Goal: Task Accomplishment & Management: Manage account settings

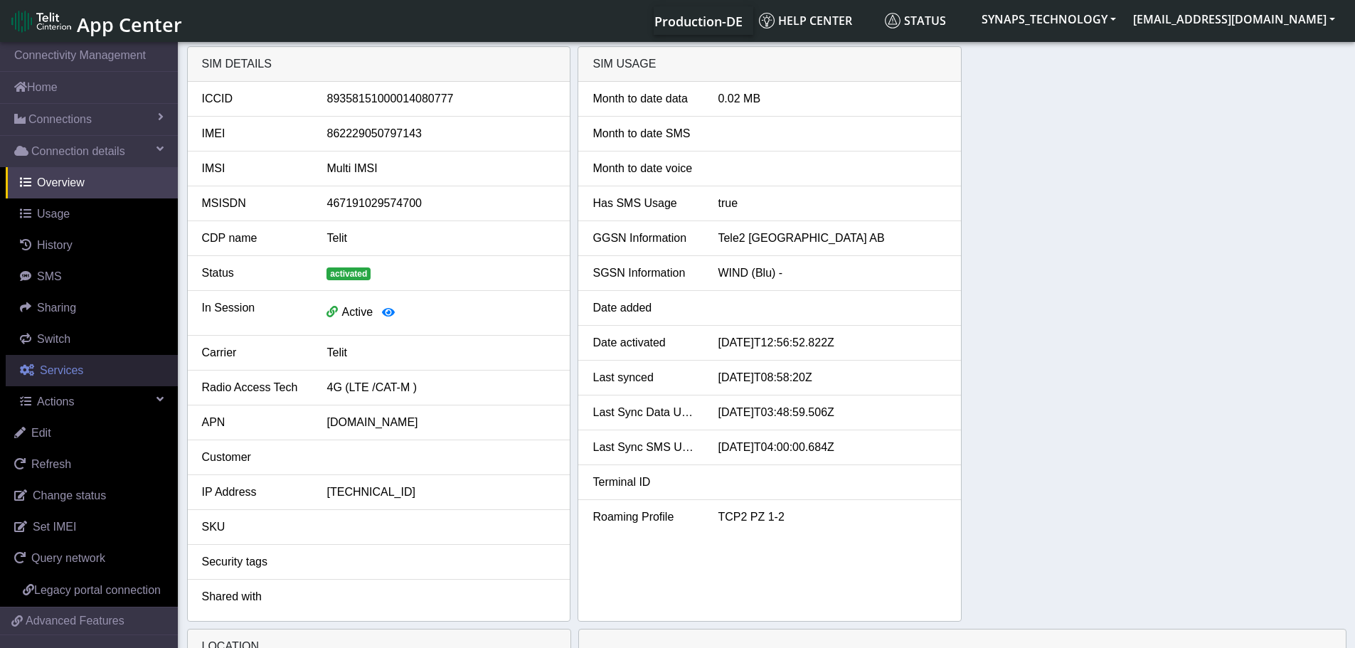
click at [65, 371] on span "Services" at bounding box center [61, 370] width 43 height 12
select select "1: 1"
select select "3: 0"
select select "1: 0"
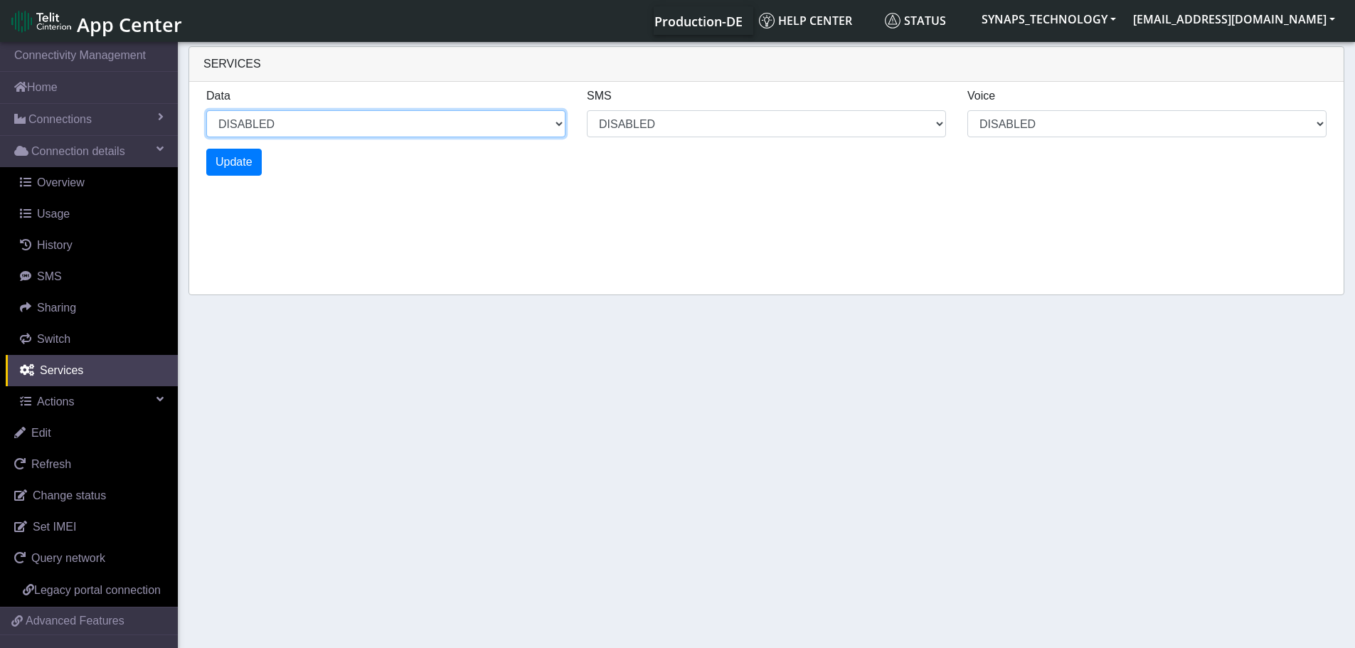
click at [455, 122] on select "ENABLED DISABLED" at bounding box center [385, 123] width 359 height 27
click at [206, 110] on select "ENABLED DISABLED" at bounding box center [385, 123] width 359 height 27
select select "2: 0"
select select "7: 0"
select select "3: 0"
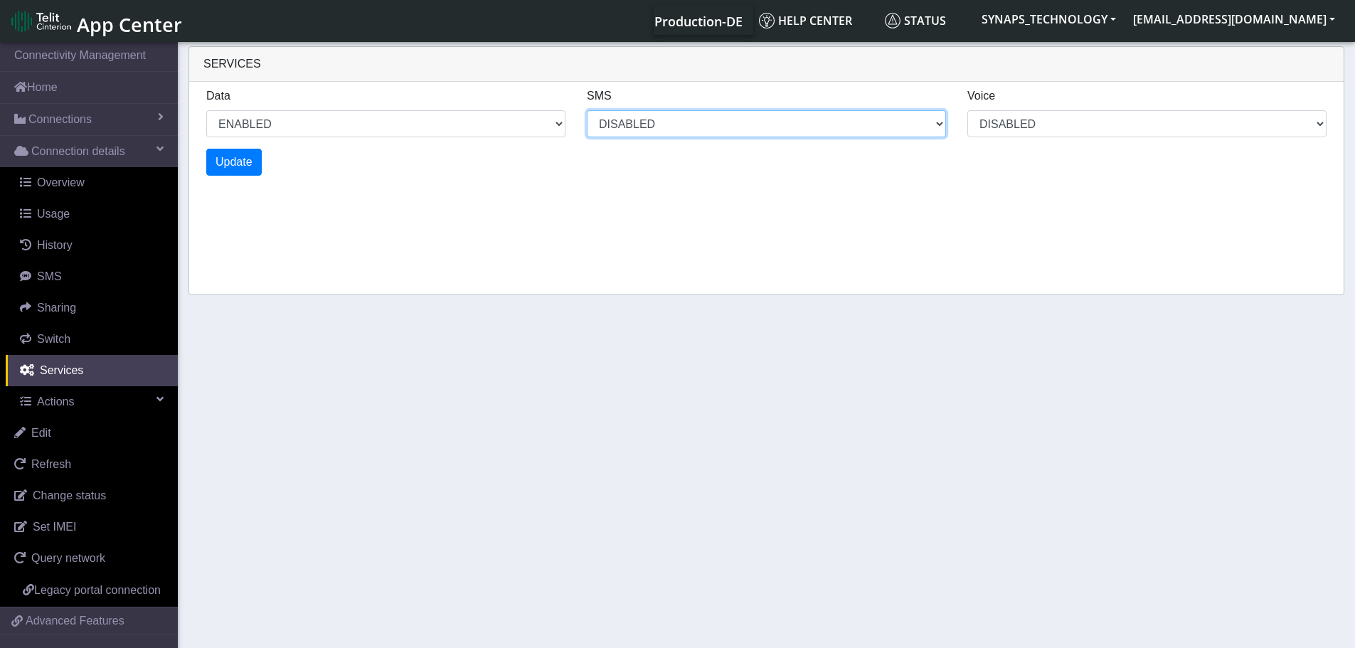
click at [733, 121] on select "MO MT BOTH DISABLED" at bounding box center [766, 123] width 359 height 27
select select "4: 0"
select select "11: 0"
select select "5: 0"
select select "10: 6"
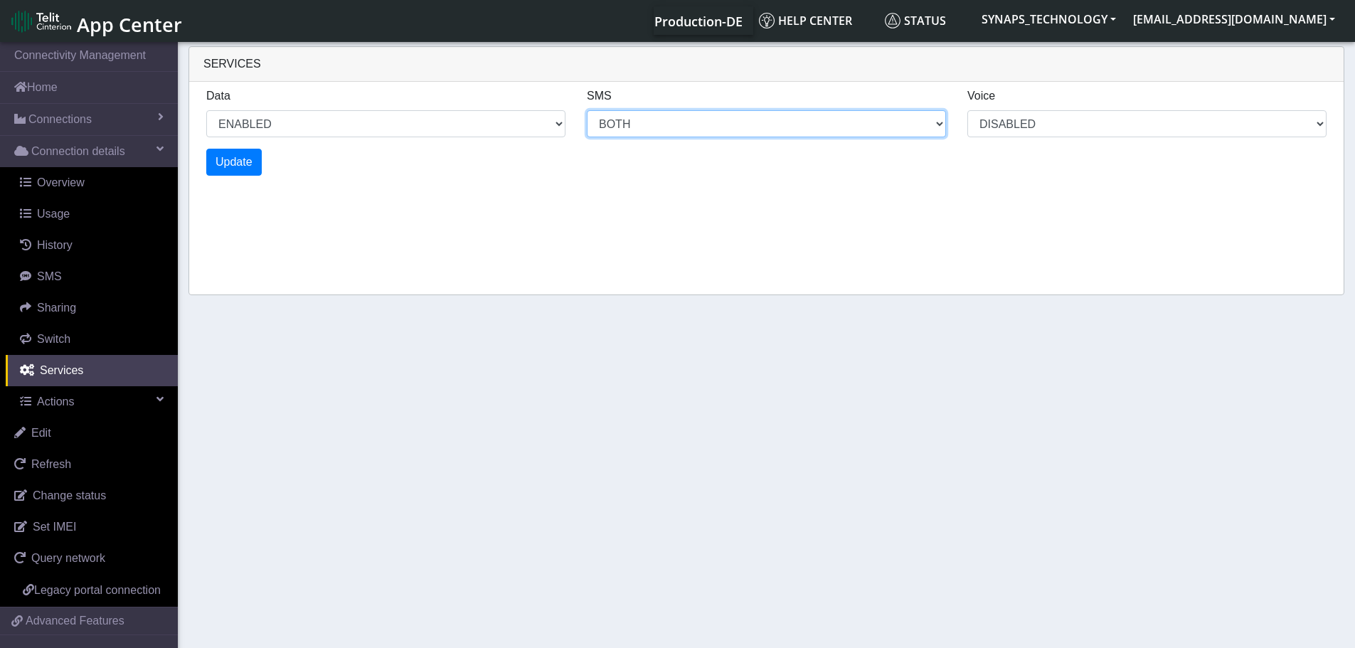
click at [587, 110] on select "MO MT BOTH DISABLED" at bounding box center [766, 123] width 359 height 27
select select "6: 0"
select select "14: 6"
select select "7: 0"
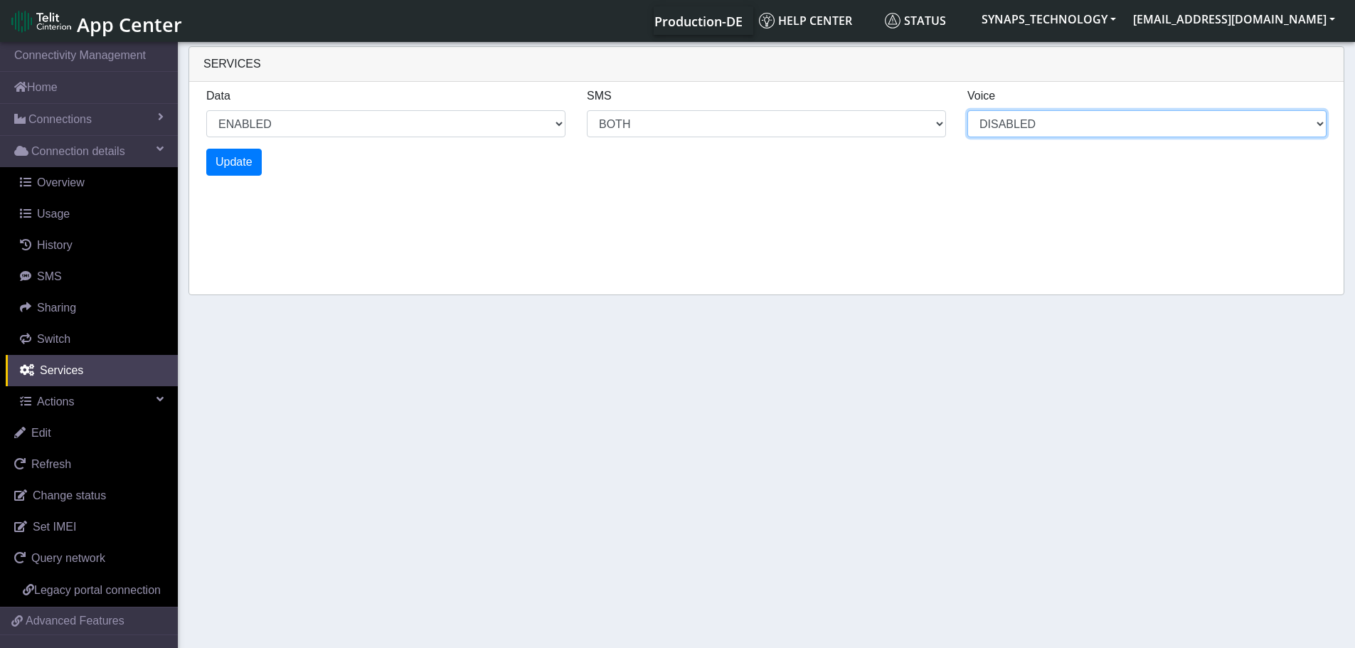
click at [1017, 129] on select "ENABLED DISABLED" at bounding box center [1147, 123] width 359 height 27
select select "8: 0"
select select "18: 6"
select select "8: 2"
click at [968, 110] on select "ENABLED DISABLED" at bounding box center [1147, 123] width 359 height 27
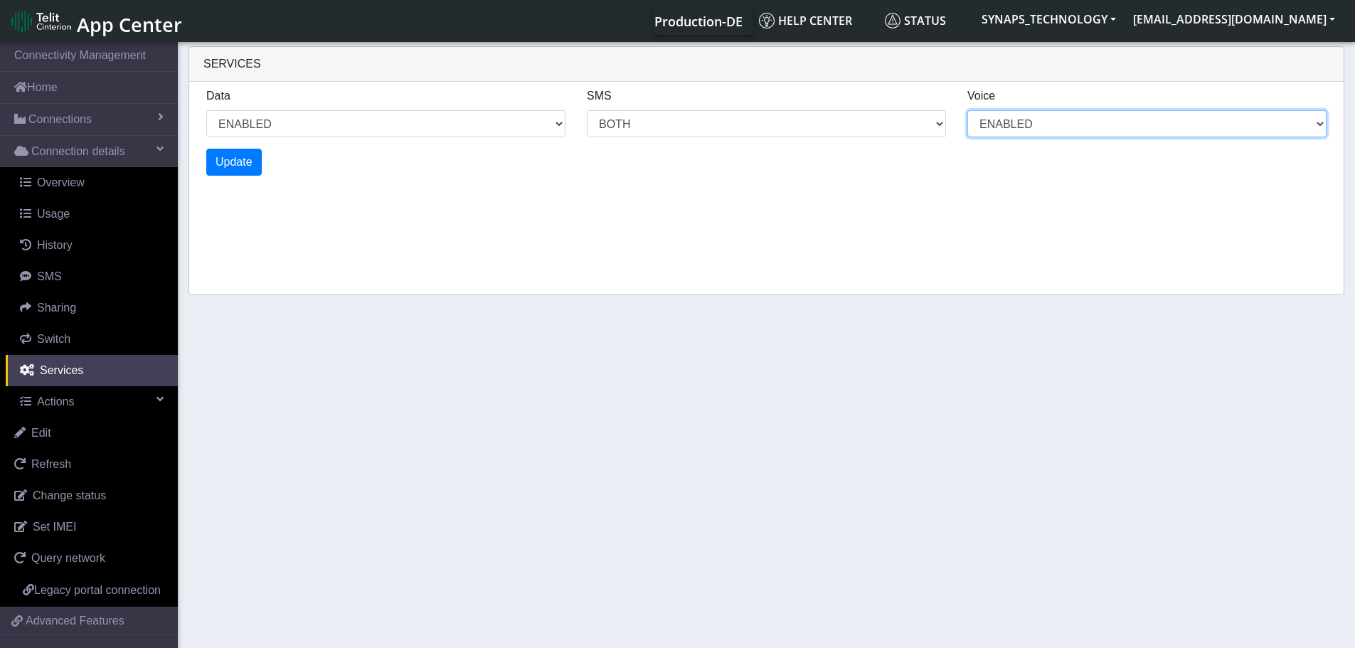
select select "10: 0"
select select "22: 6"
select select "10: 2"
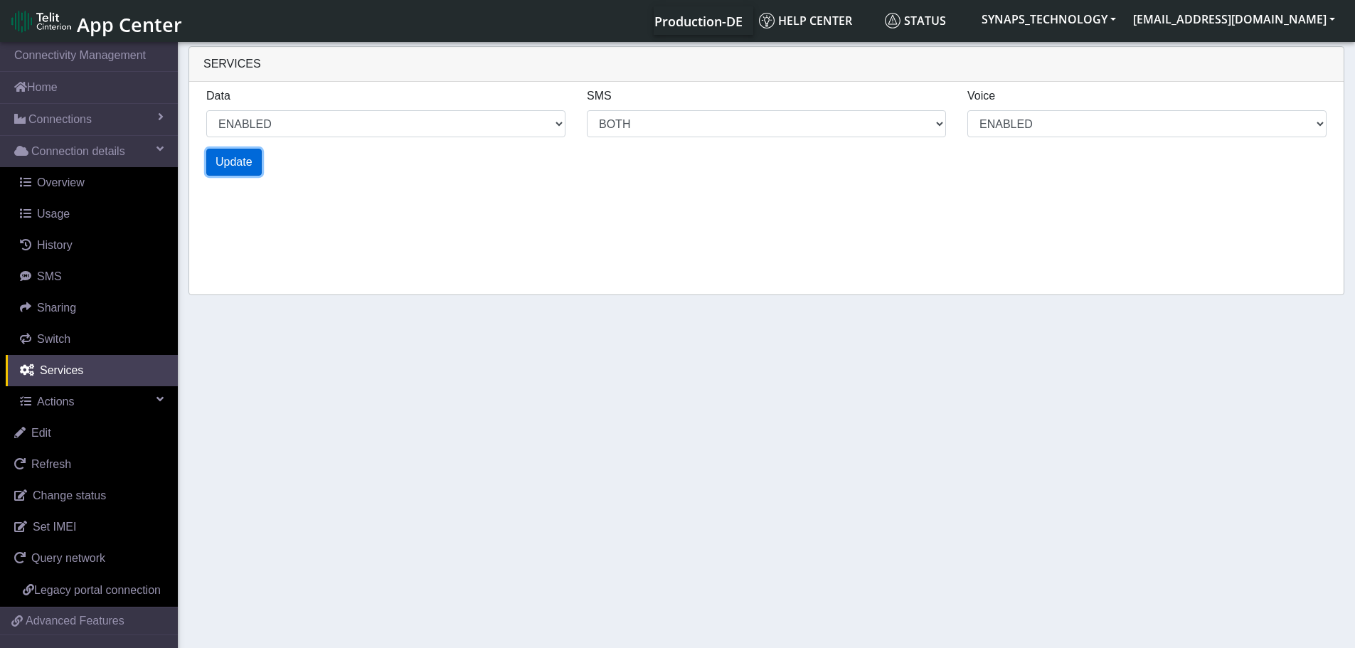
select select "12: 0"
select select "26: 6"
select select "12: 2"
click at [232, 165] on span "Update" at bounding box center [234, 162] width 37 height 12
select select "14: 0"
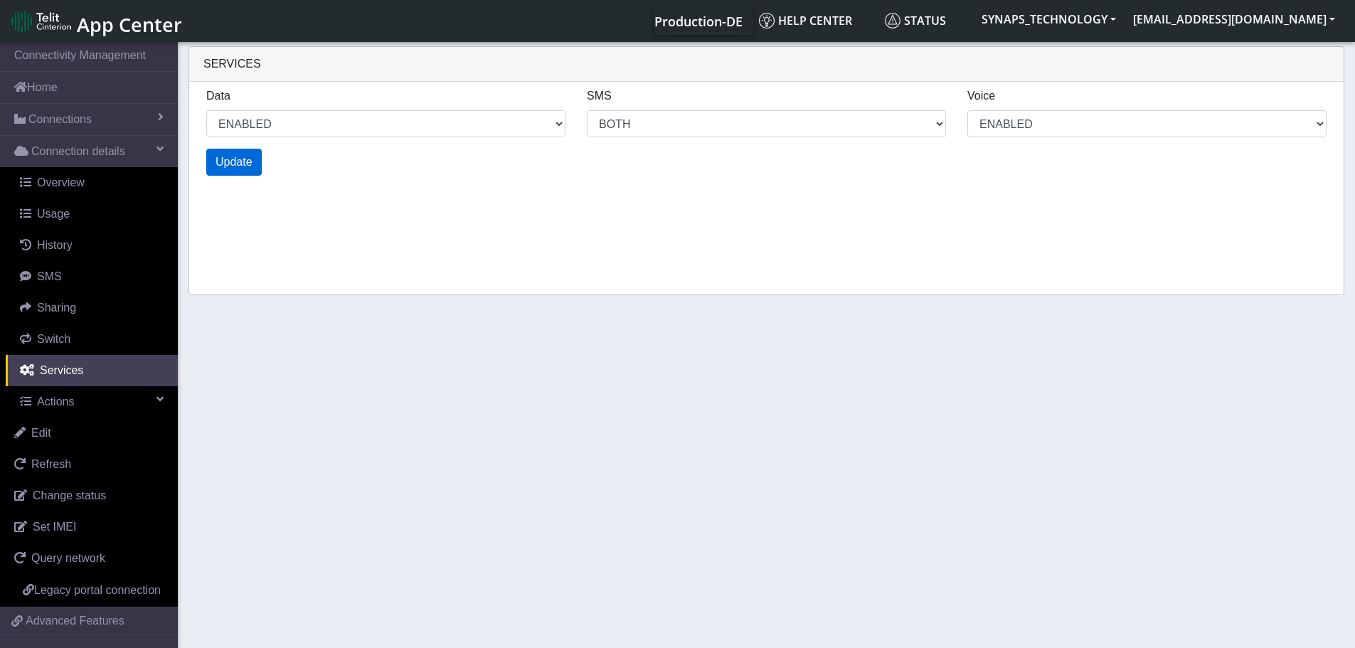
select select "30: 6"
select select "14: 2"
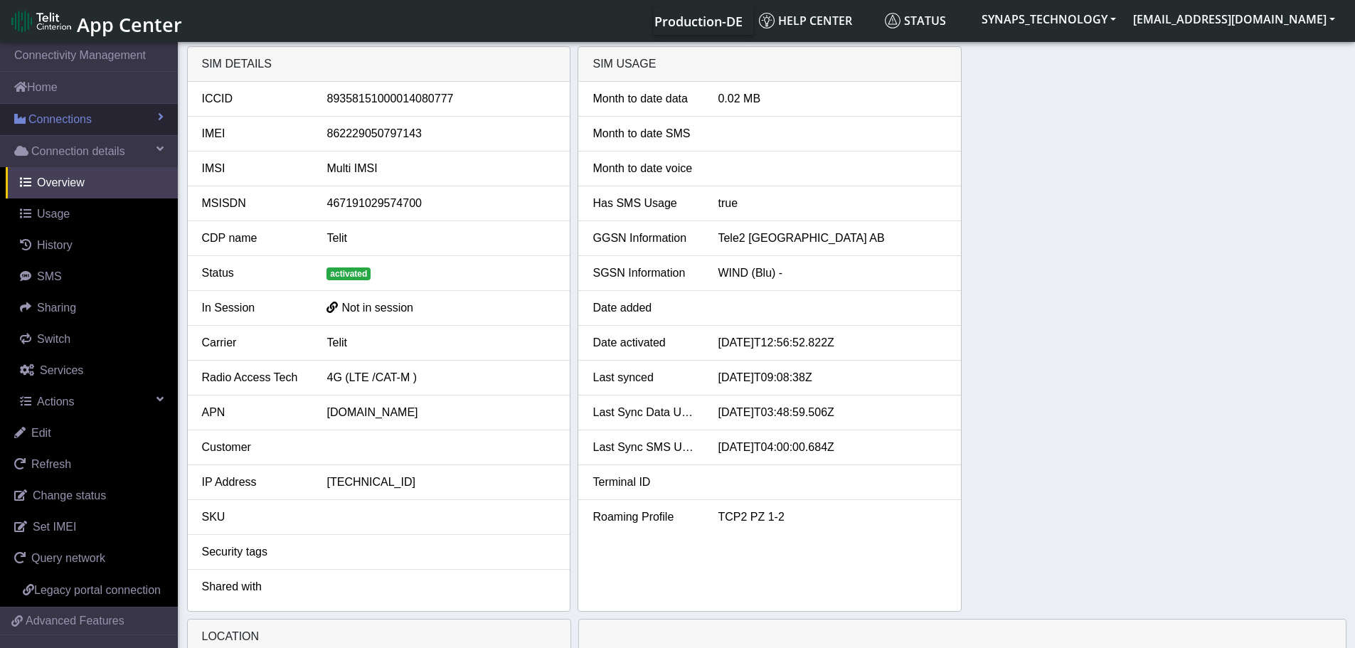
click at [74, 118] on span "Connections" at bounding box center [59, 119] width 63 height 17
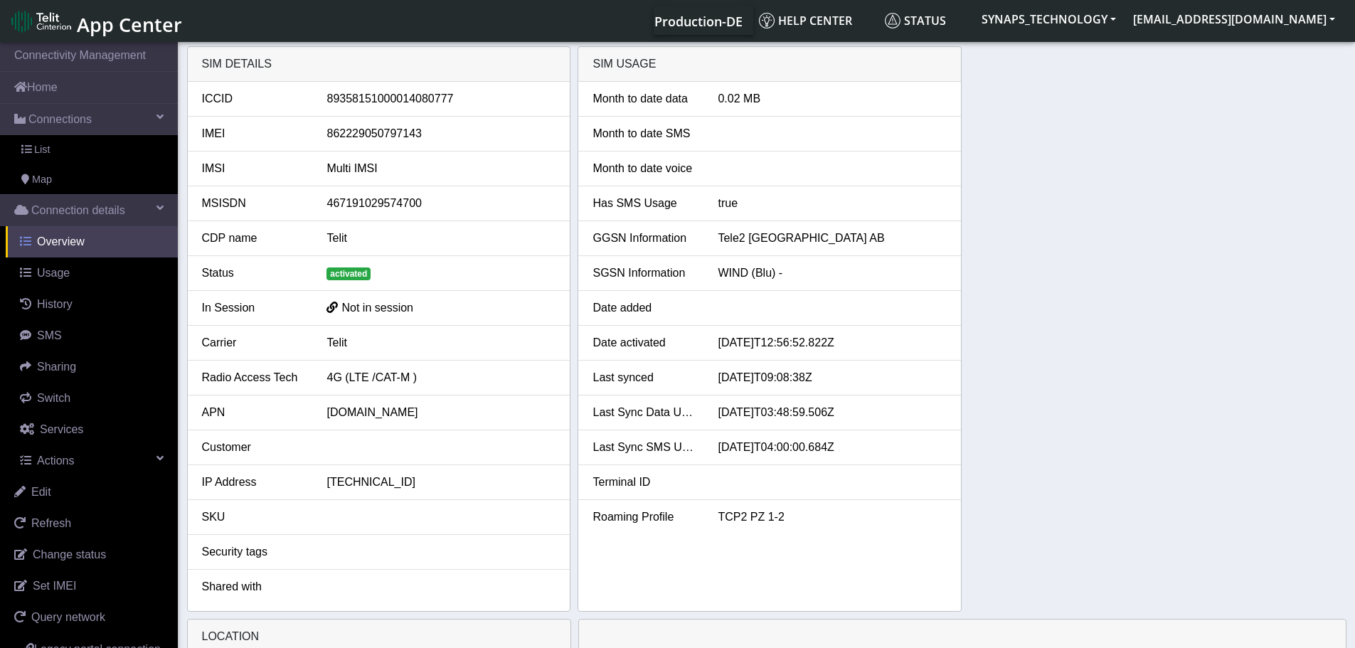
click at [77, 235] on span "Overview" at bounding box center [61, 241] width 48 height 12
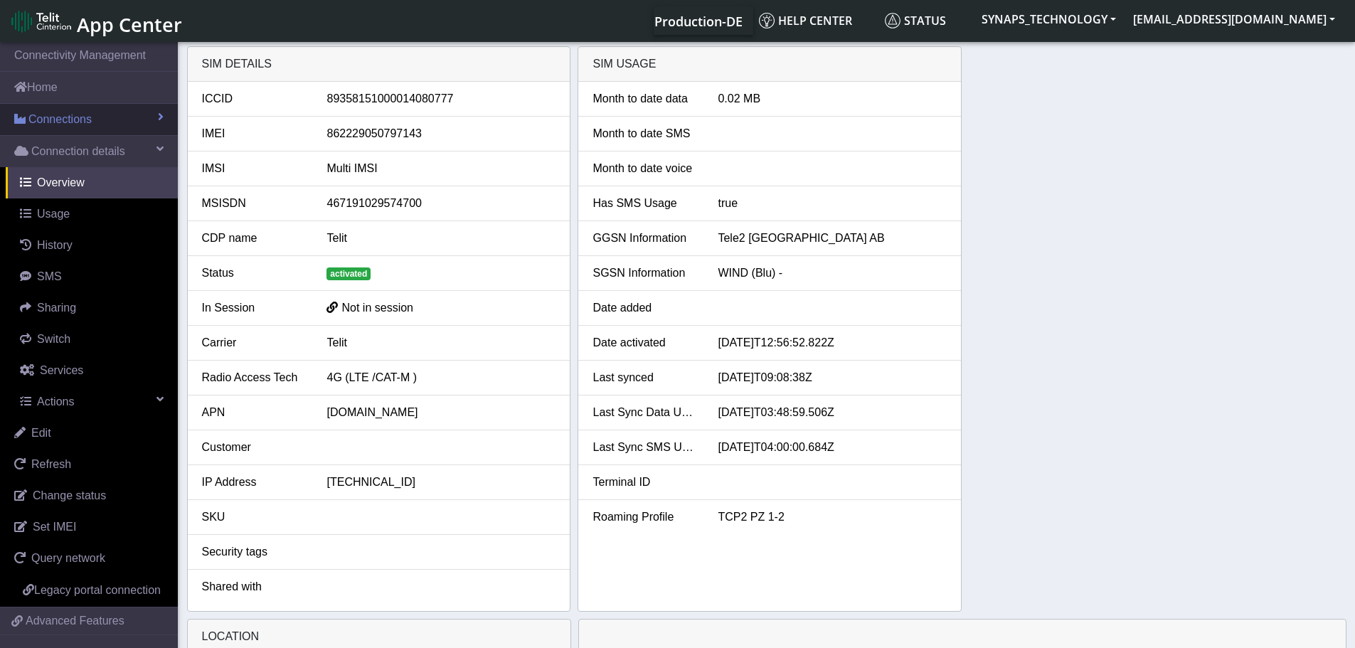
click at [80, 120] on span "Connections" at bounding box center [59, 119] width 63 height 17
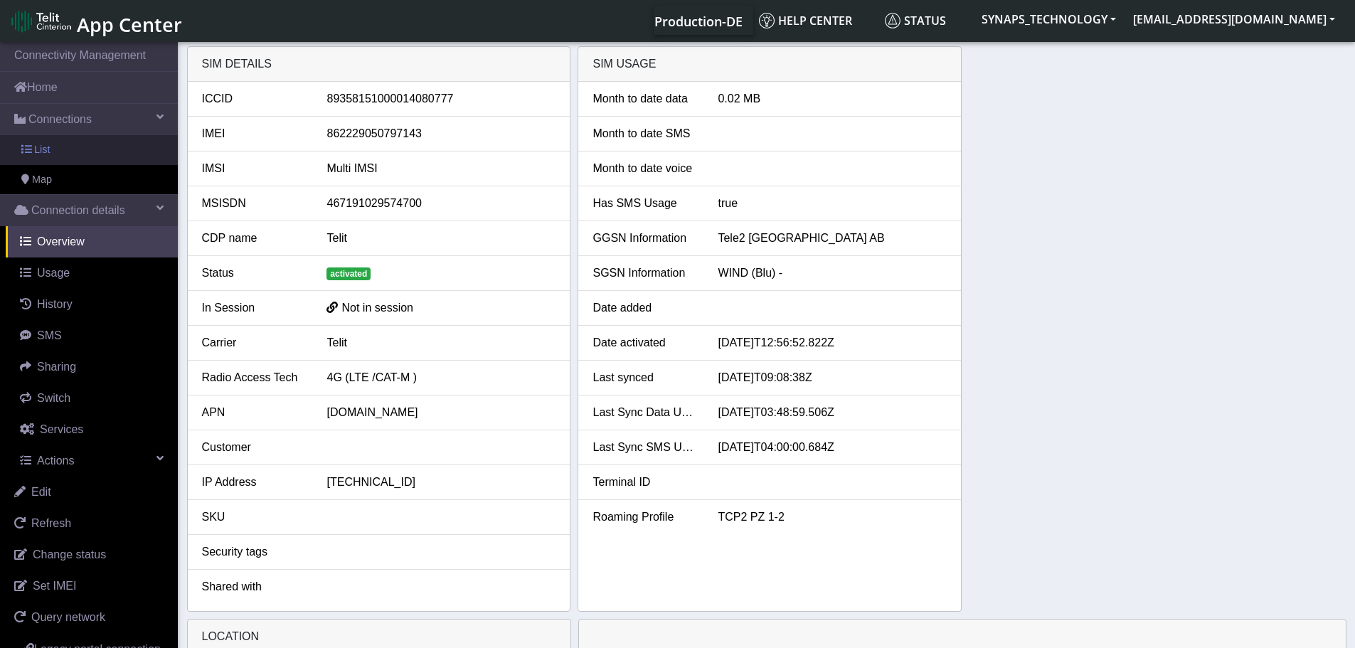
click at [70, 149] on link "List" at bounding box center [89, 150] width 178 height 30
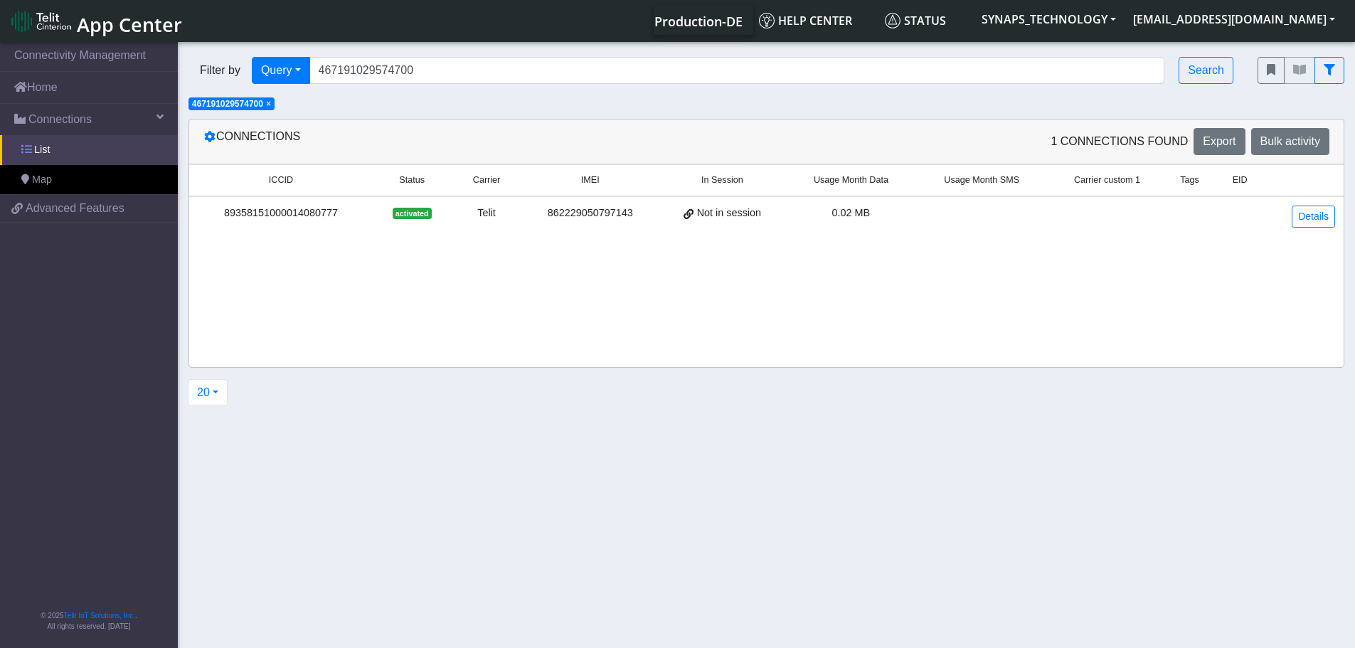
click at [43, 149] on span "List" at bounding box center [42, 150] width 16 height 16
click at [300, 220] on div "89358151000014080777" at bounding box center [281, 214] width 166 height 16
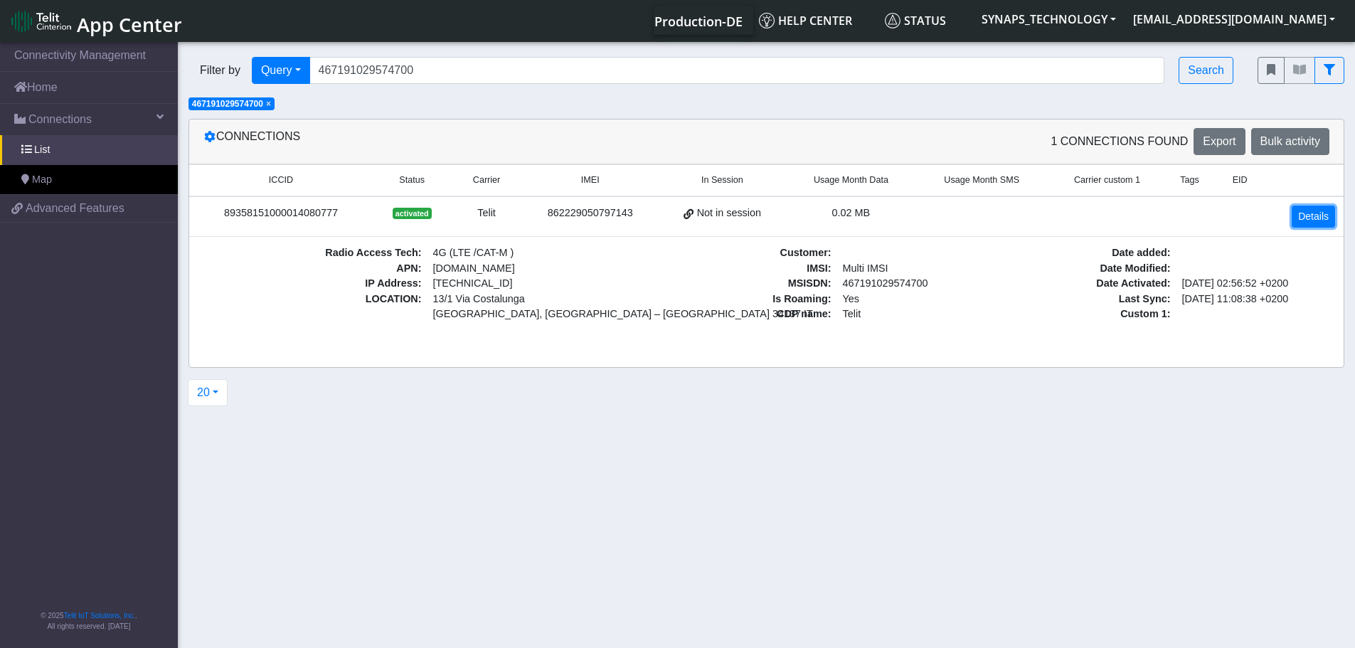
click at [1318, 217] on link "Details" at bounding box center [1313, 217] width 43 height 22
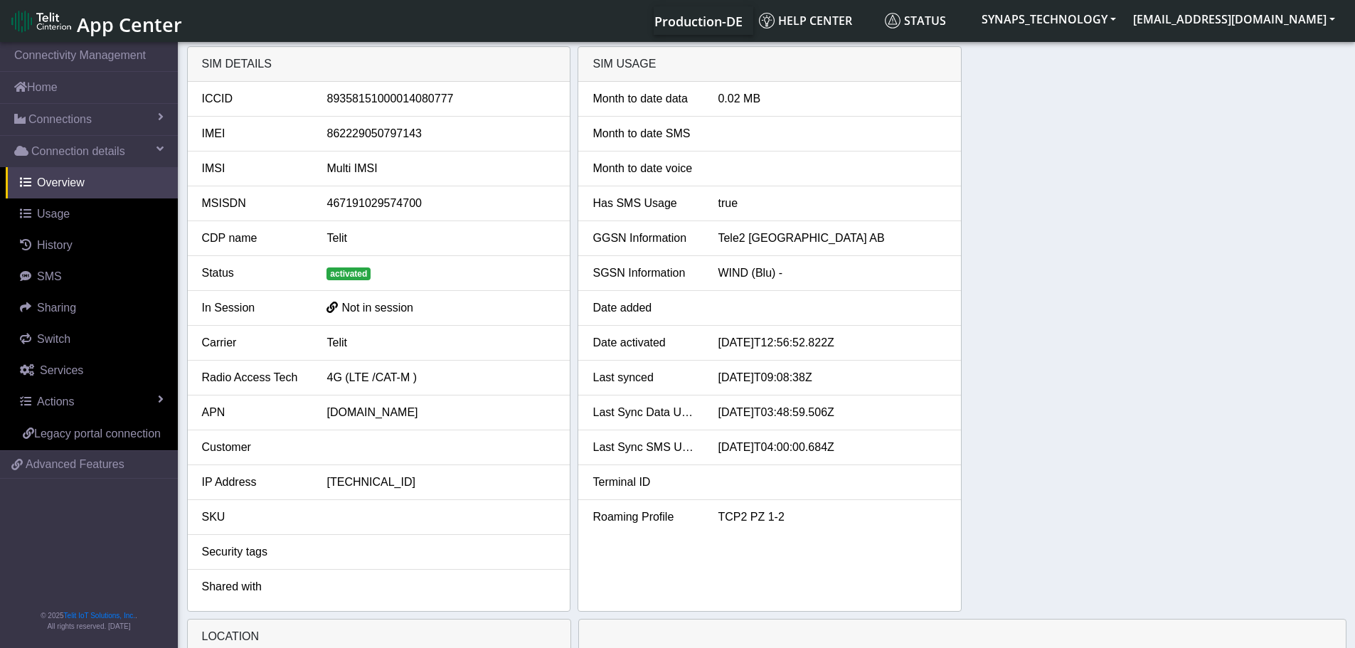
click at [345, 272] on span "activated" at bounding box center [349, 273] width 44 height 13
click at [777, 61] on div "SIM Usage" at bounding box center [769, 64] width 383 height 35
click at [70, 372] on span "Services" at bounding box center [61, 370] width 43 height 12
select select "2: 6"
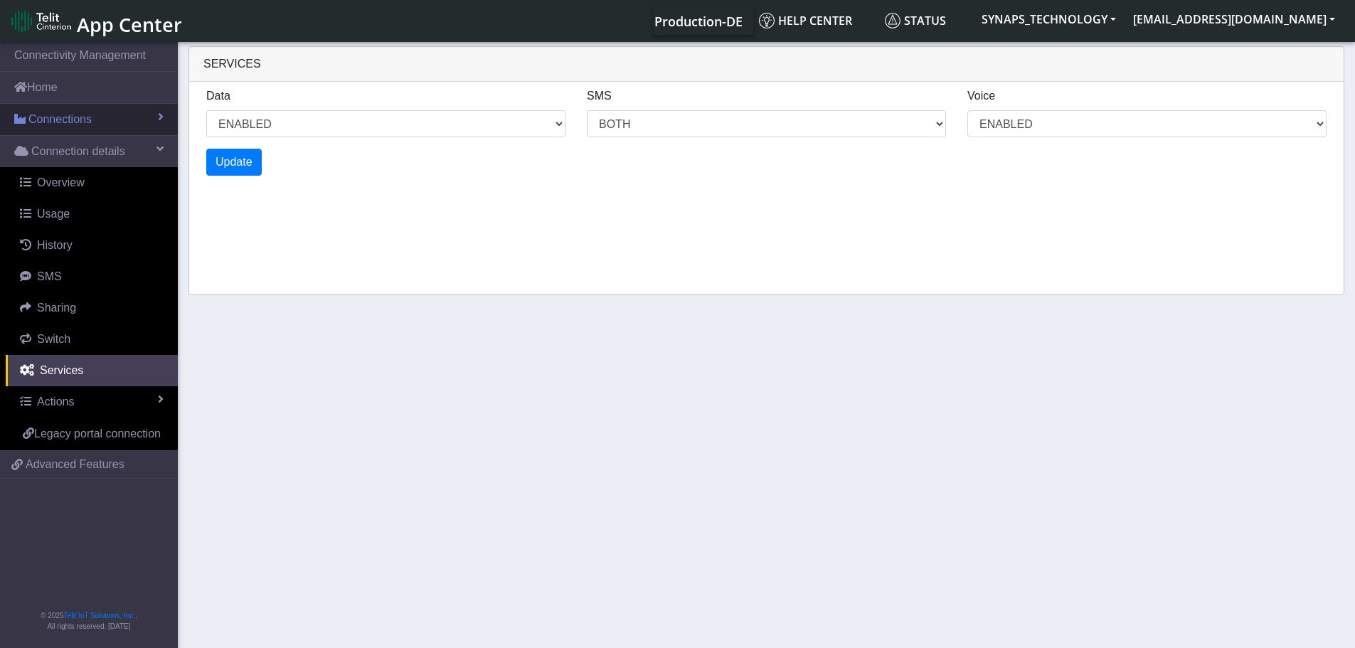
click at [75, 112] on span "Connections" at bounding box center [59, 119] width 63 height 17
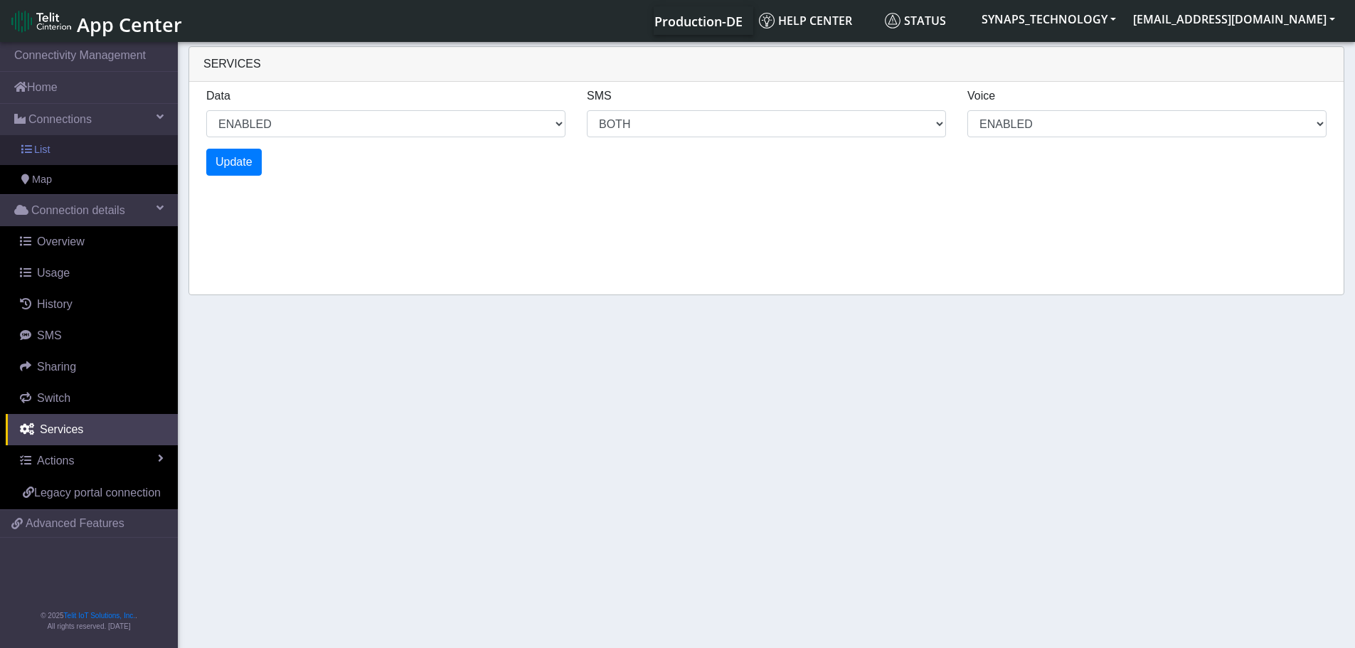
click at [76, 142] on link "List" at bounding box center [89, 150] width 178 height 30
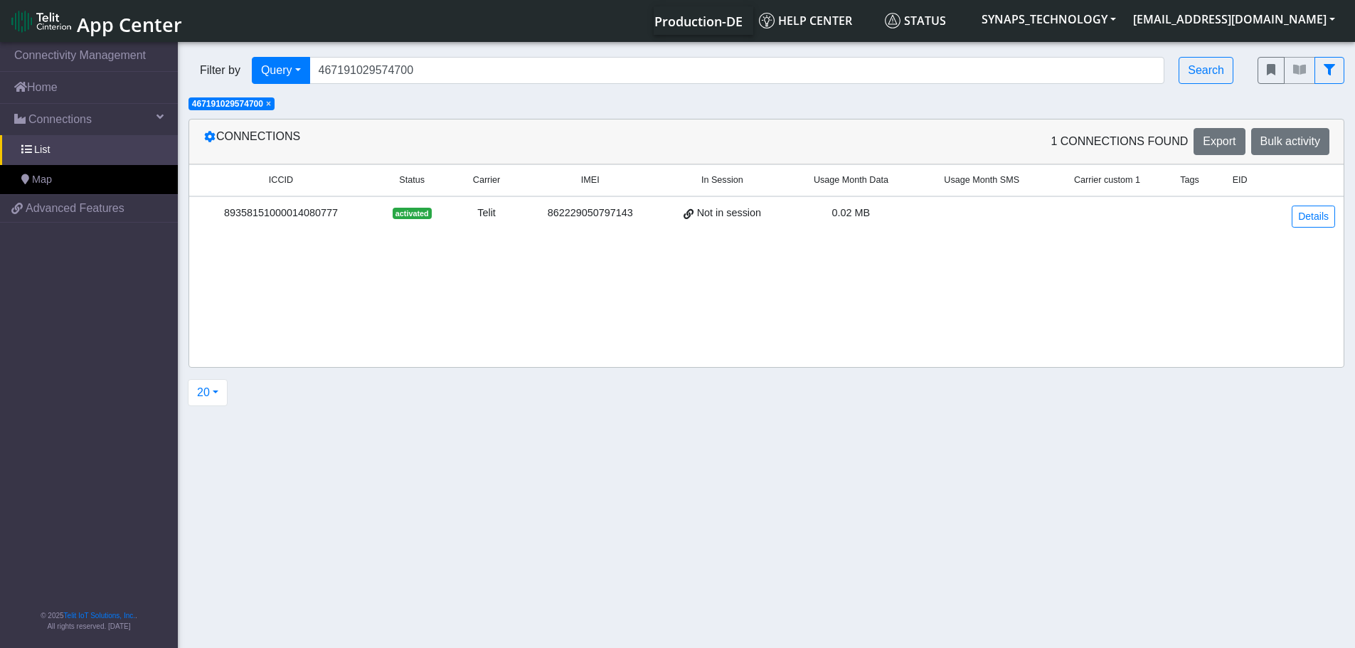
click at [319, 201] on td "89358151000014080777" at bounding box center [281, 216] width 184 height 40
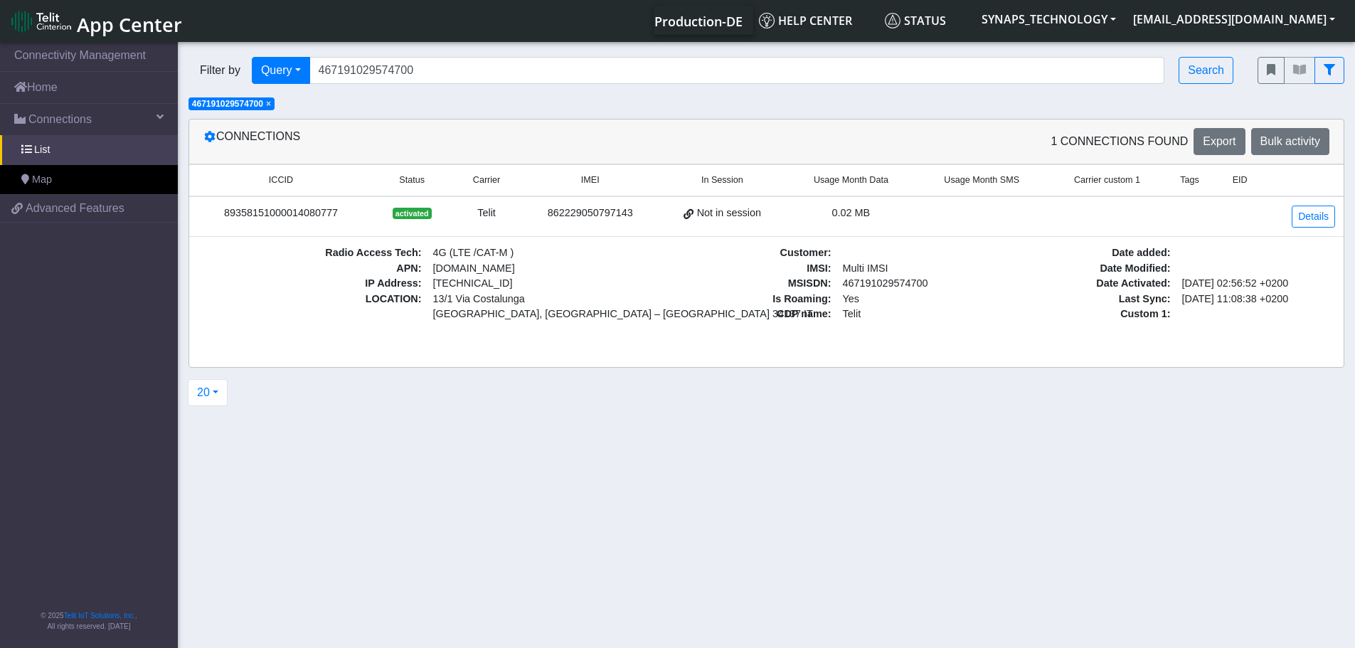
click at [275, 104] on span "× 467191029574700" at bounding box center [232, 103] width 86 height 13
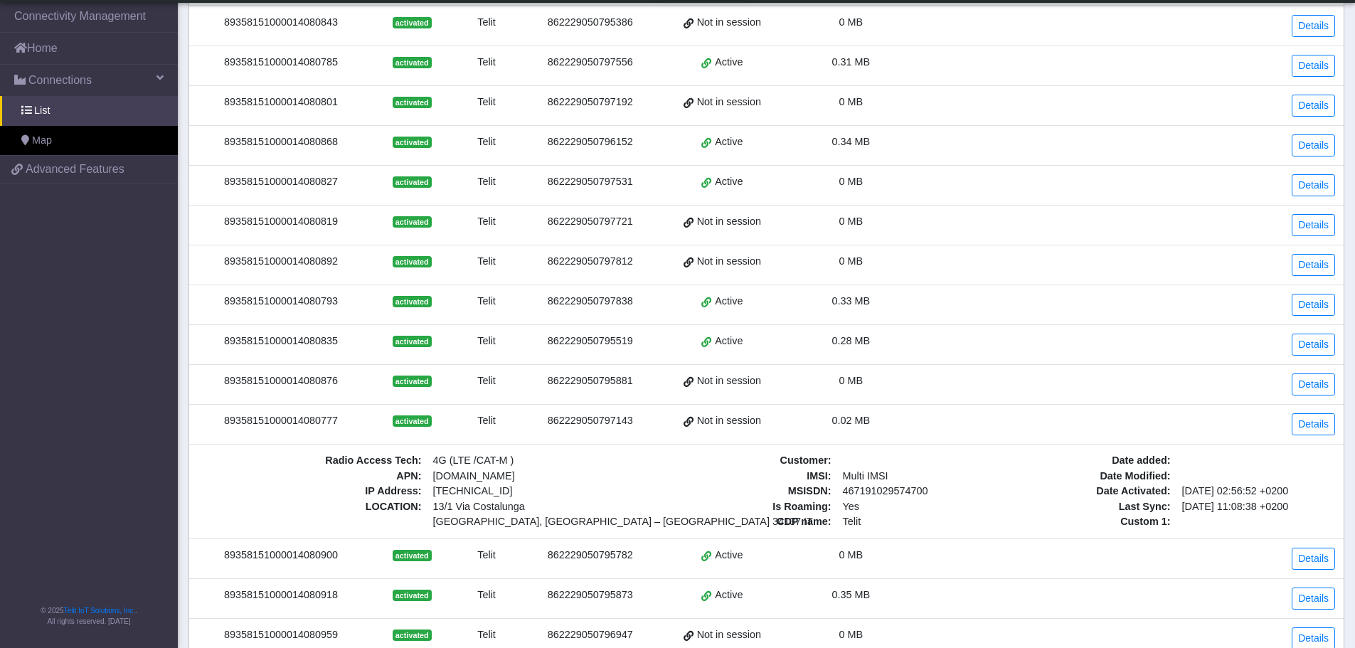
scroll to position [285, 0]
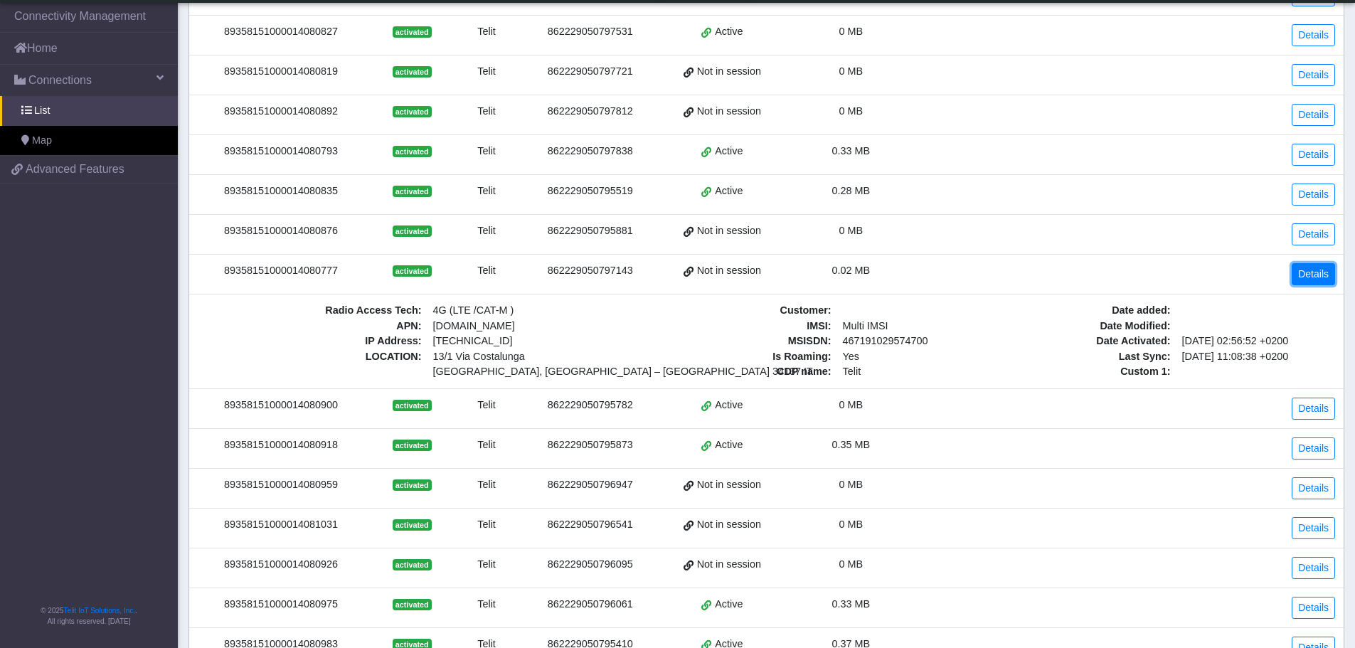
click at [1309, 280] on link "Details" at bounding box center [1313, 274] width 43 height 22
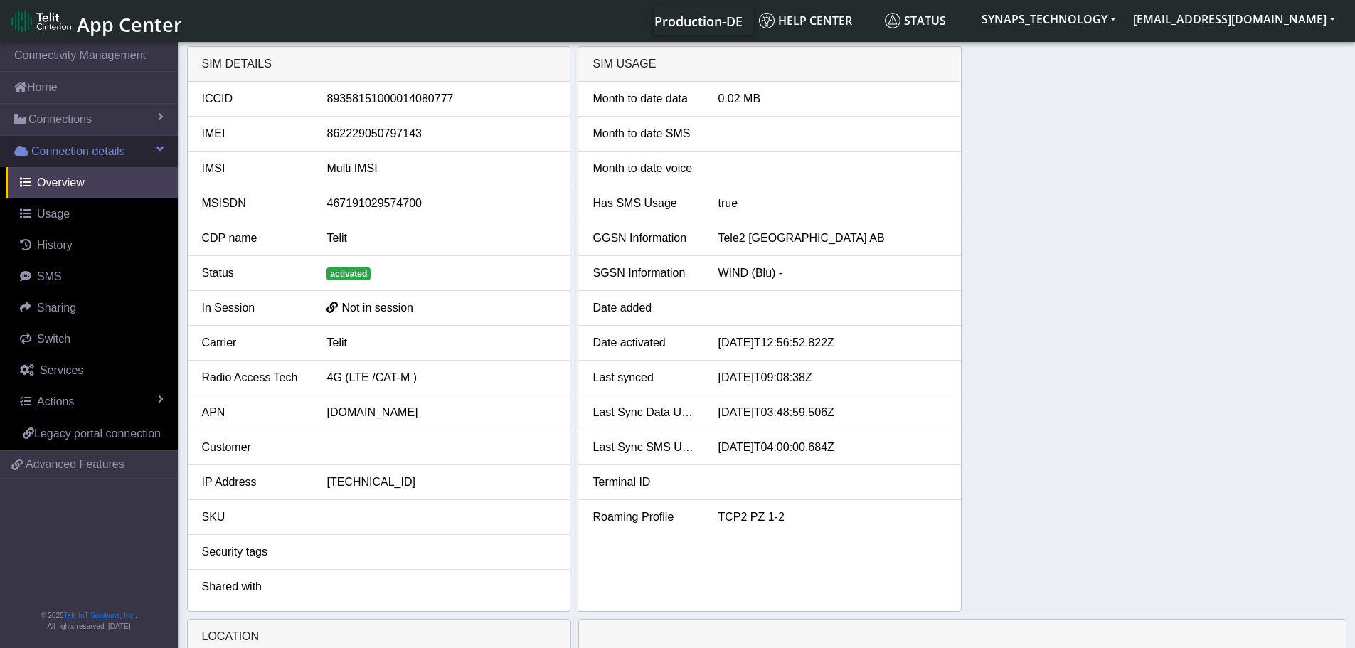
click at [75, 152] on span "Connection details" at bounding box center [78, 151] width 94 height 17
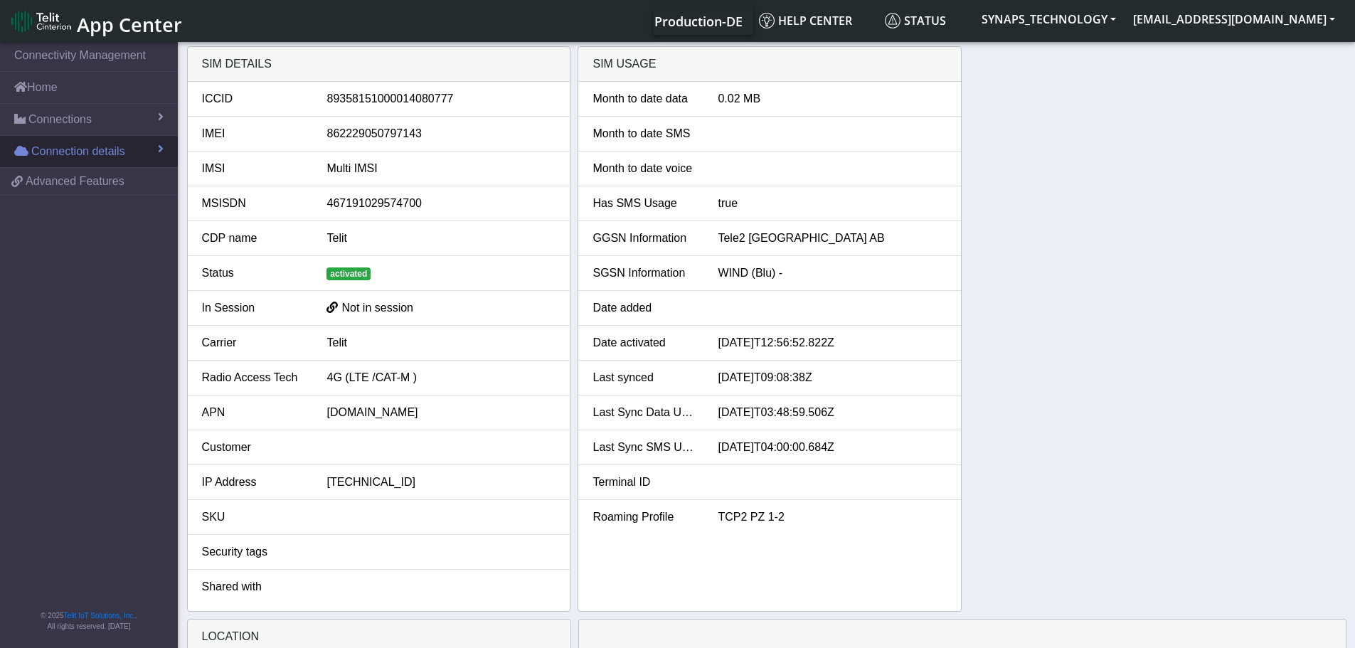
click at [75, 152] on span "Connection details" at bounding box center [78, 151] width 94 height 17
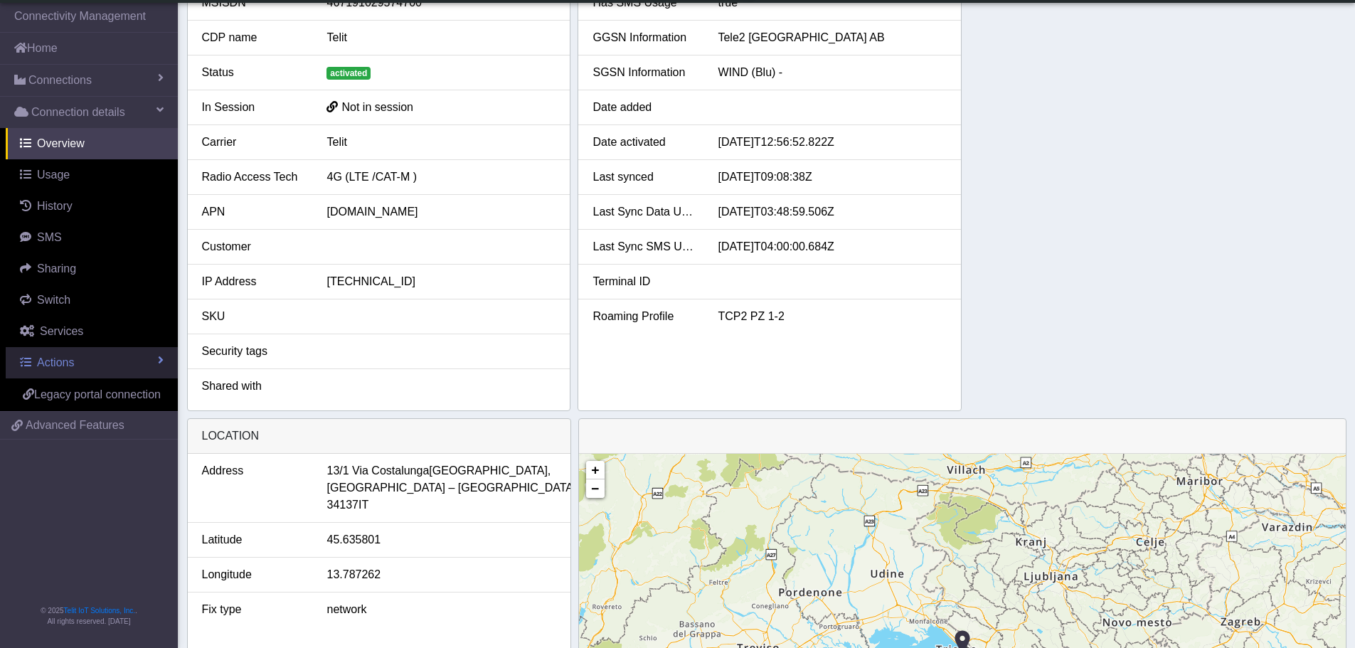
scroll to position [142, 0]
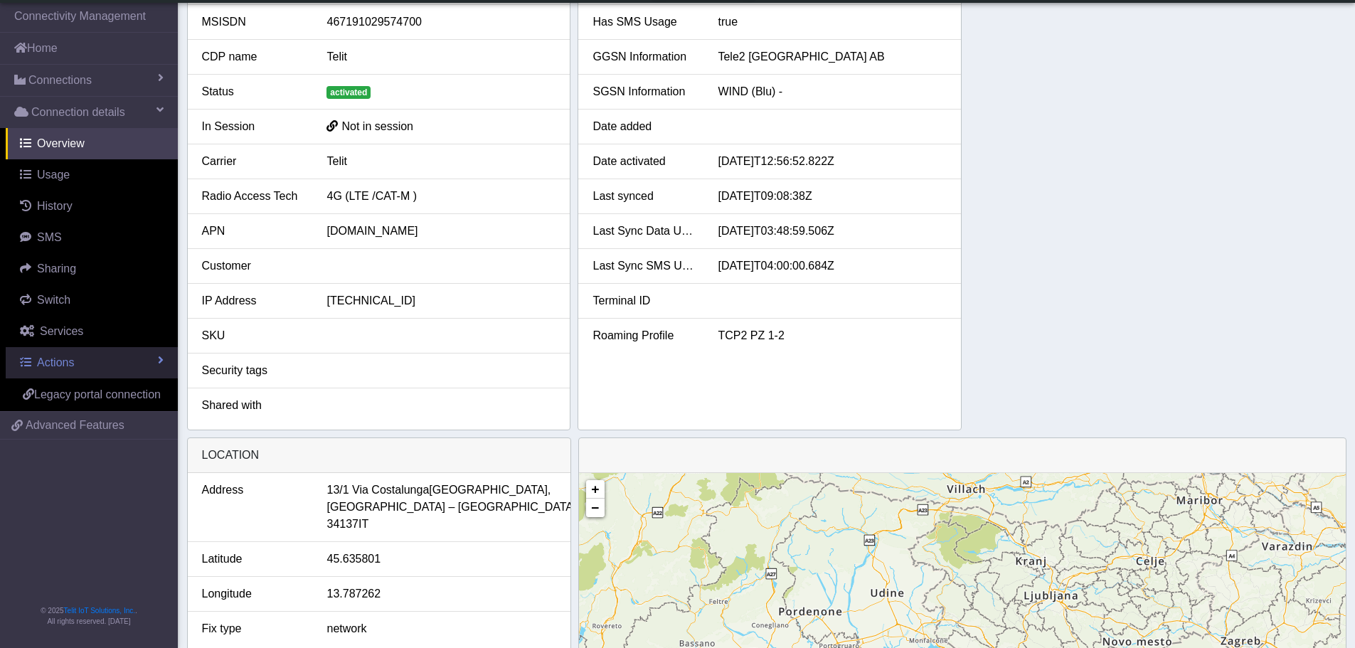
click at [90, 352] on link "Actions" at bounding box center [92, 362] width 172 height 31
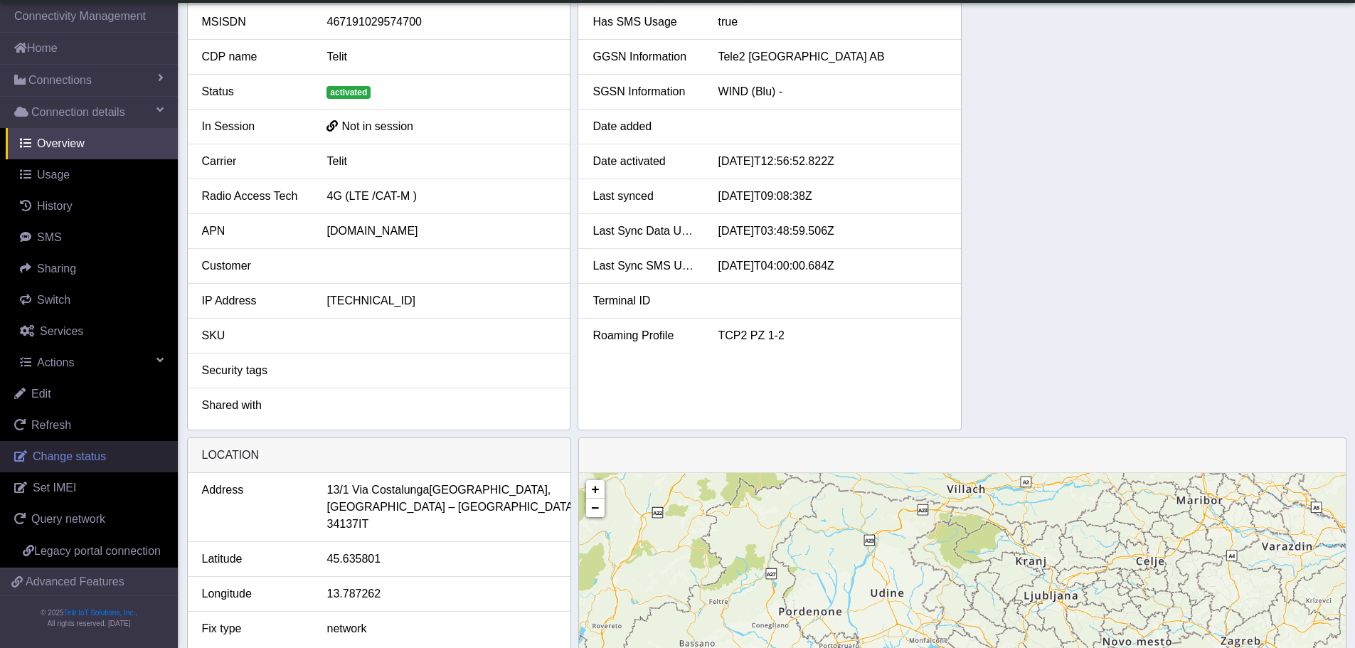
click at [95, 455] on span "Change status" at bounding box center [69, 456] width 73 height 12
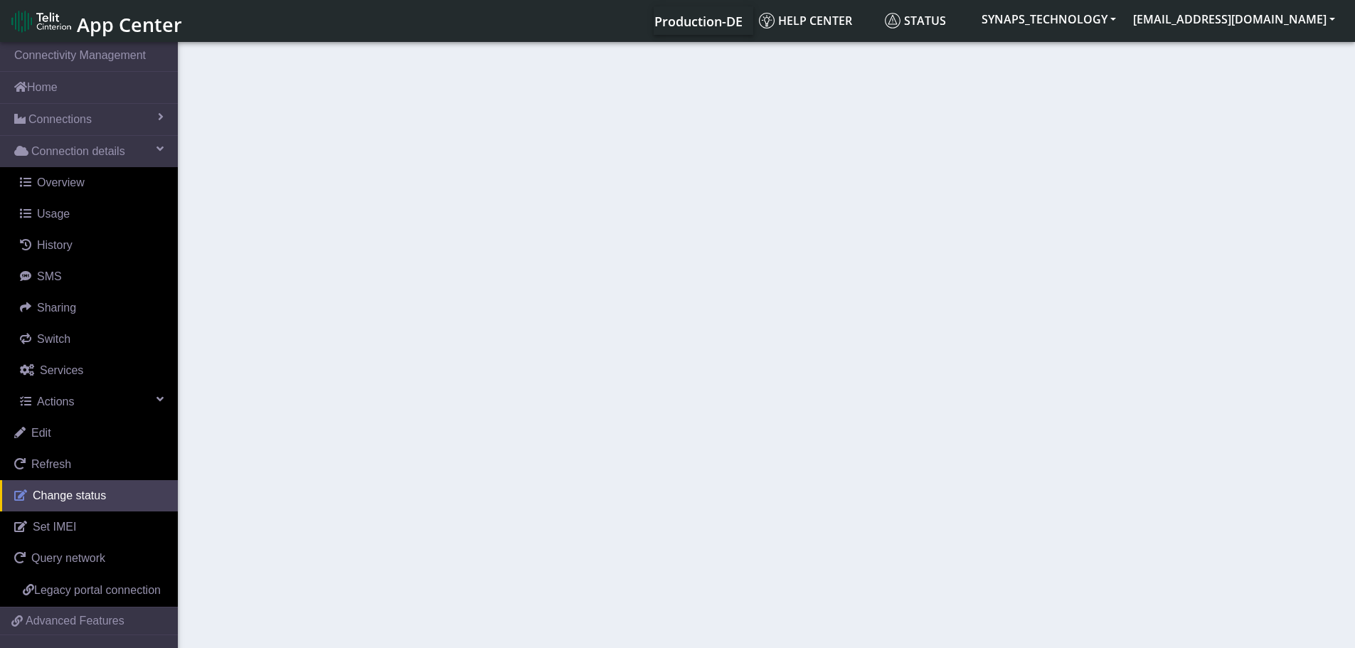
select select "activated"
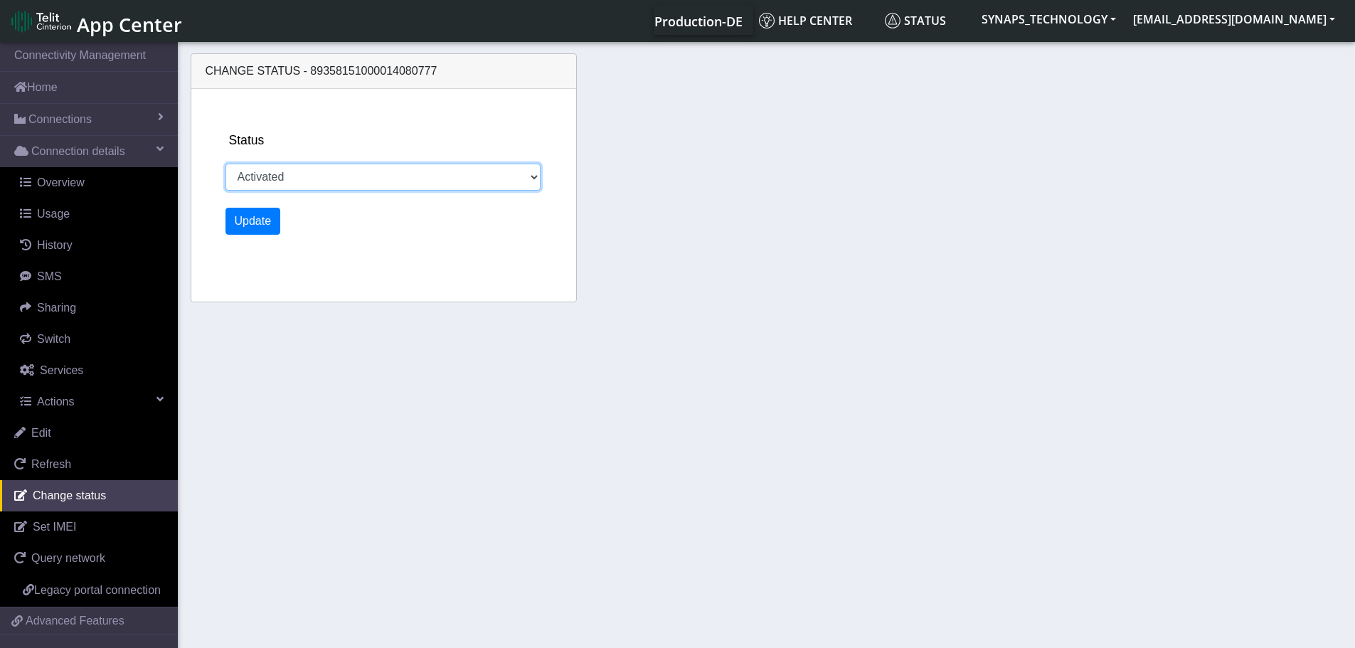
click at [383, 183] on select "Activated Deactivated" at bounding box center [384, 177] width 316 height 27
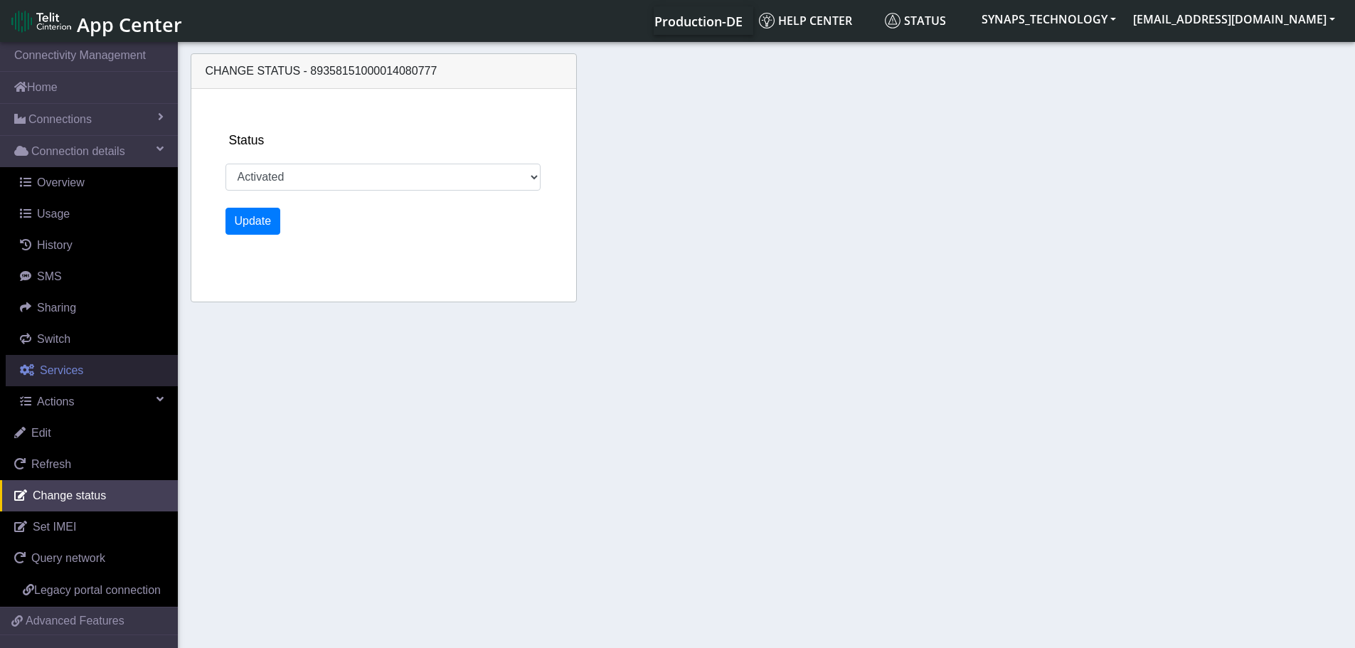
click at [66, 369] on span "Services" at bounding box center [61, 370] width 43 height 12
select select "2: 6"
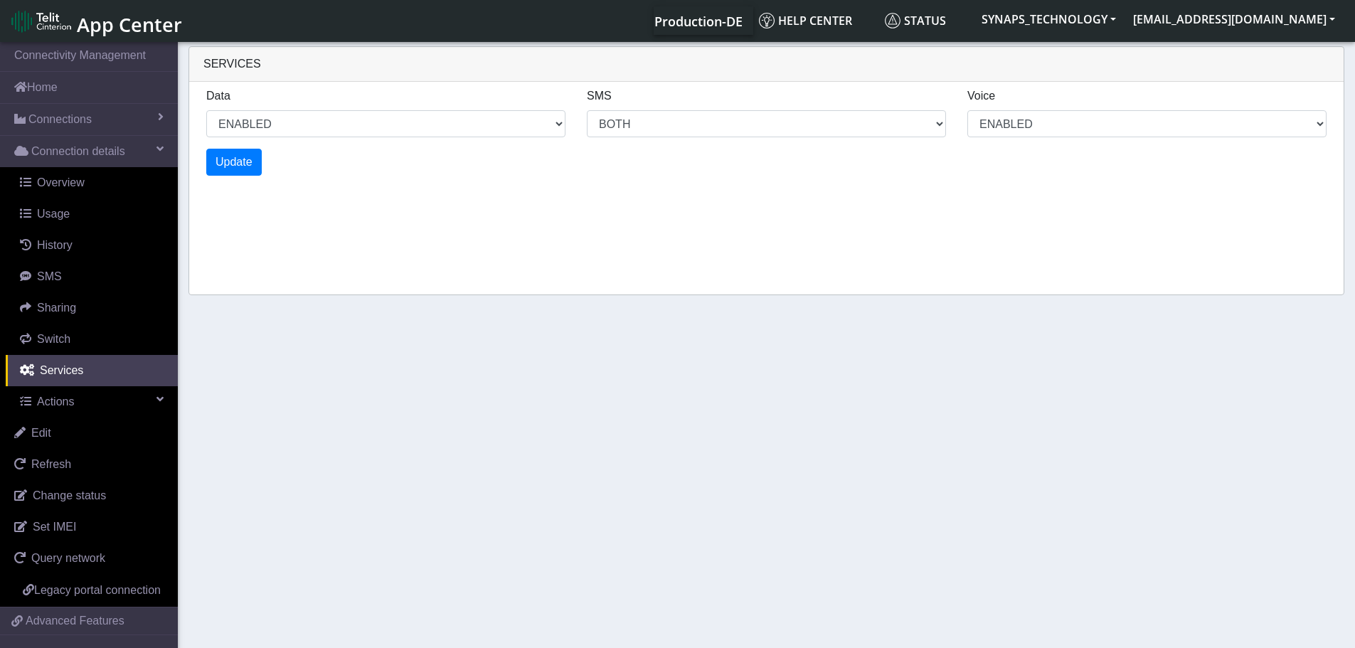
click at [557, 297] on section "Connectivity Management Home Connections List Map Connection details Overview U…" at bounding box center [677, 346] width 1355 height 614
click at [951, 211] on div "Services Data ENABLED DISABLED SMS MO MT BOTH DISABLED Voice ENABLED DISABLED U…" at bounding box center [767, 170] width 1156 height 249
click at [157, 398] on span at bounding box center [160, 398] width 7 height 11
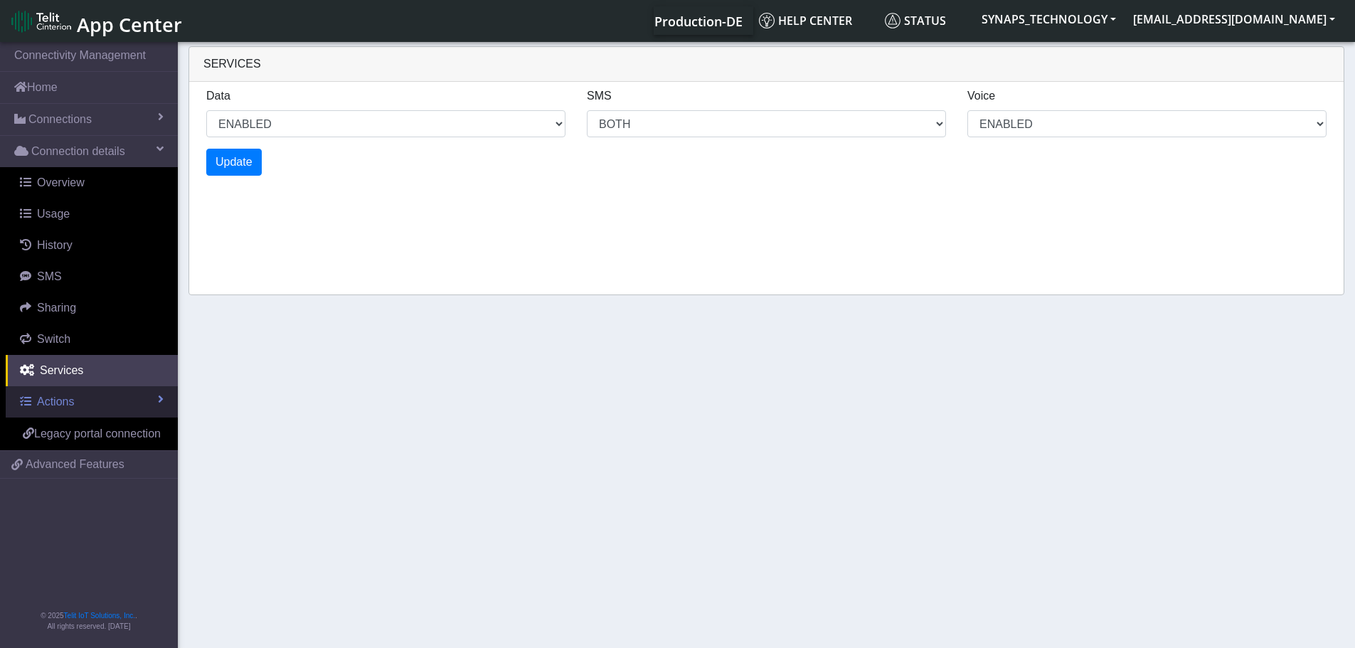
click at [152, 398] on link "Actions" at bounding box center [92, 401] width 172 height 31
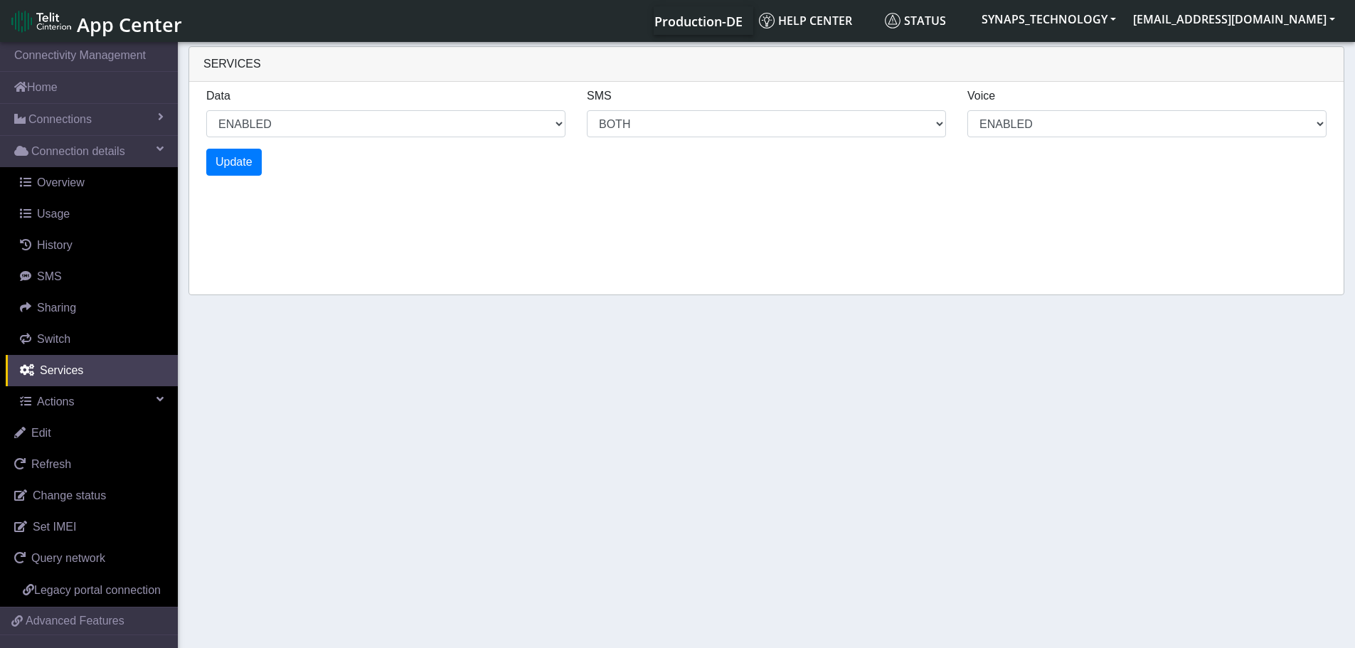
click at [409, 459] on section "Connectivity Management Home Connections List Map Connection details Overview U…" at bounding box center [677, 346] width 1355 height 614
click at [41, 366] on span "Services" at bounding box center [61, 370] width 43 height 12
click at [83, 392] on link "Actions" at bounding box center [92, 401] width 172 height 31
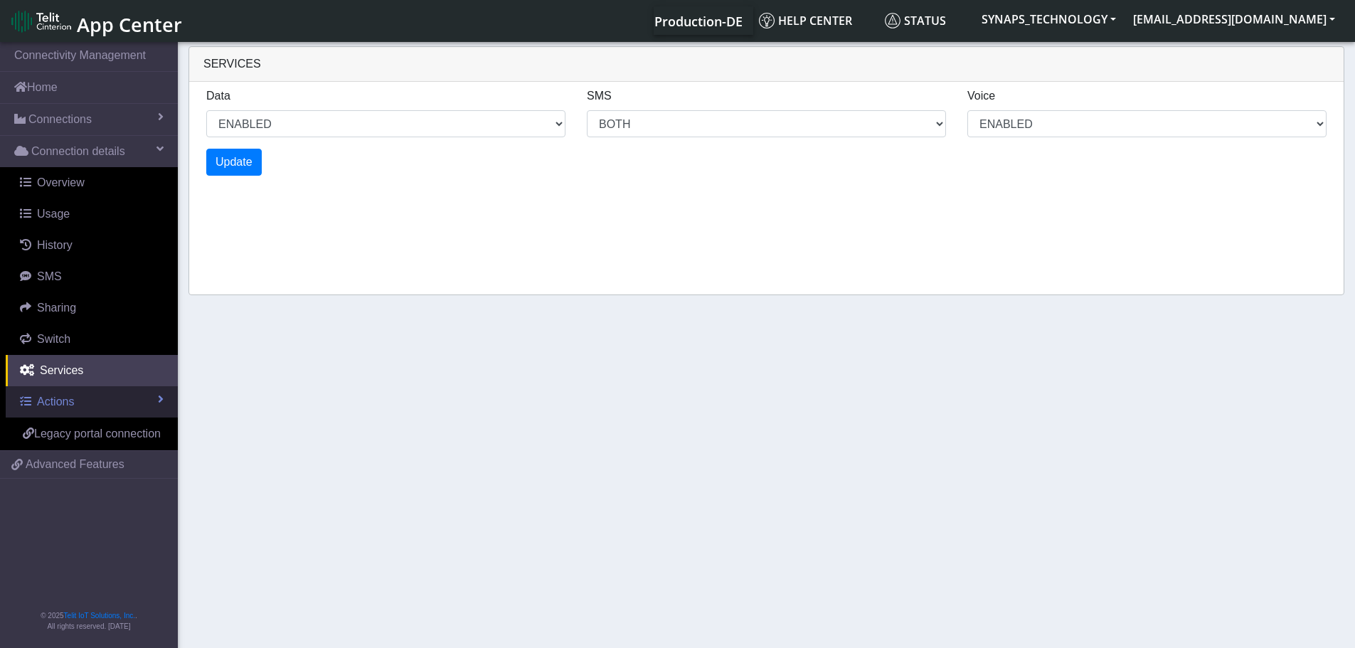
click at [83, 392] on link "Actions" at bounding box center [92, 401] width 172 height 31
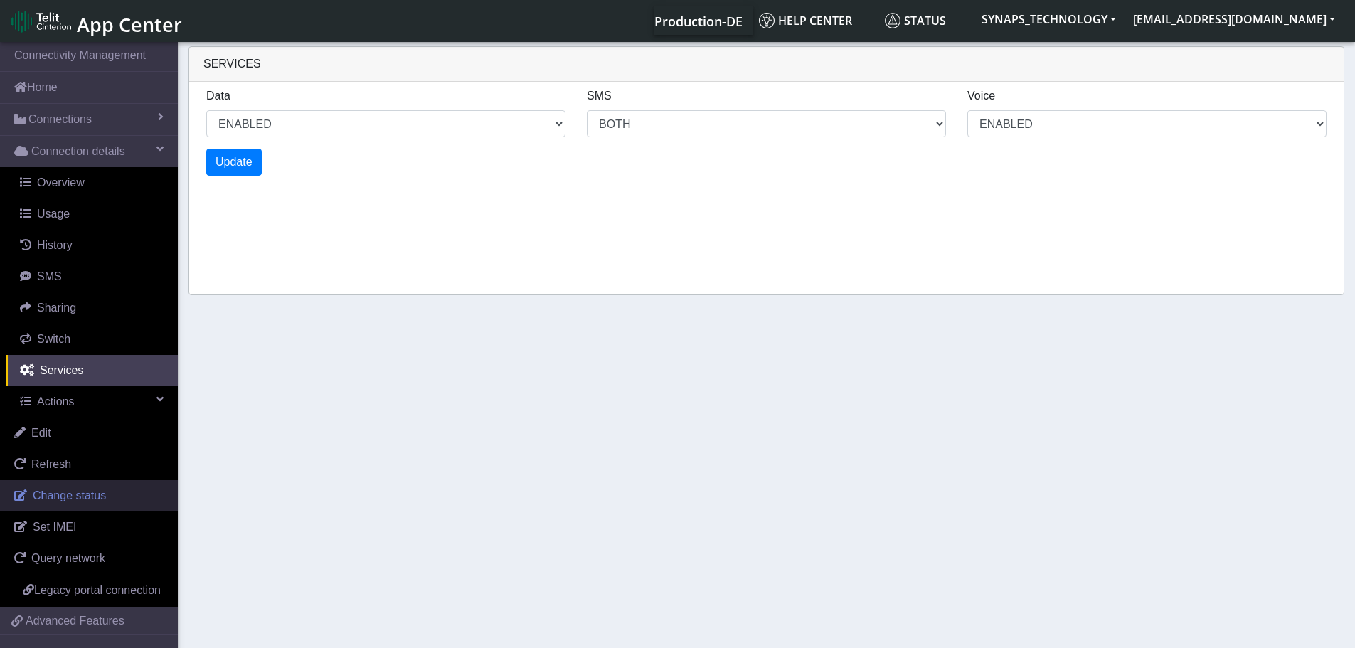
click at [78, 490] on span "Change status" at bounding box center [69, 495] width 73 height 12
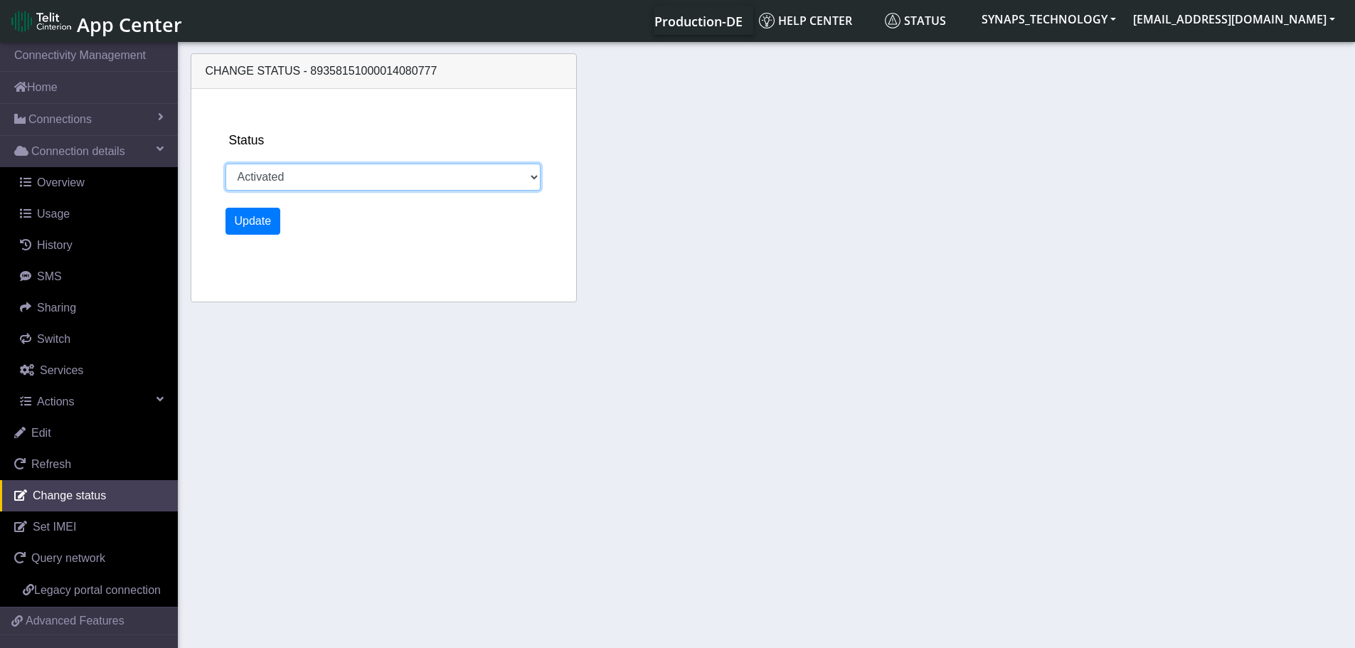
click at [333, 178] on select "Activated Deactivated" at bounding box center [384, 177] width 316 height 27
select select "deactivated"
click at [226, 164] on select "Activated Deactivated" at bounding box center [384, 177] width 316 height 27
click at [271, 223] on button "Update" at bounding box center [253, 221] width 55 height 27
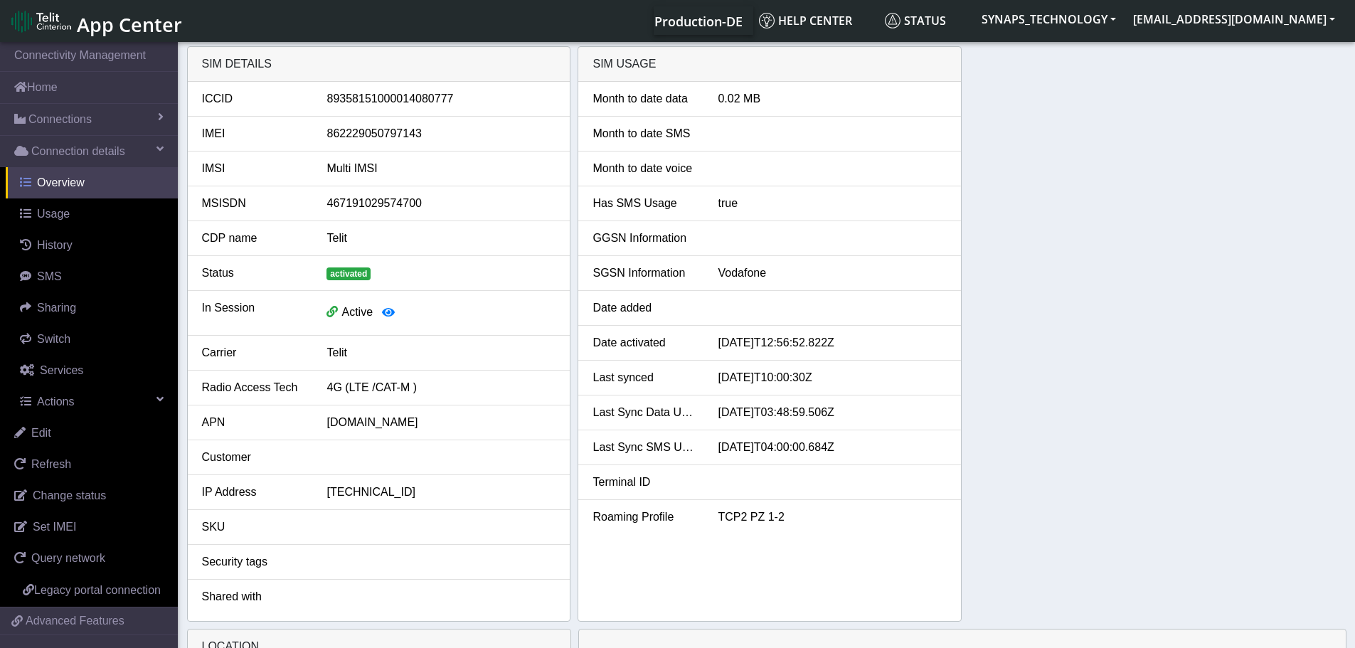
click at [74, 176] on span "Overview" at bounding box center [61, 182] width 48 height 12
click at [57, 205] on link "Usage" at bounding box center [92, 213] width 172 height 31
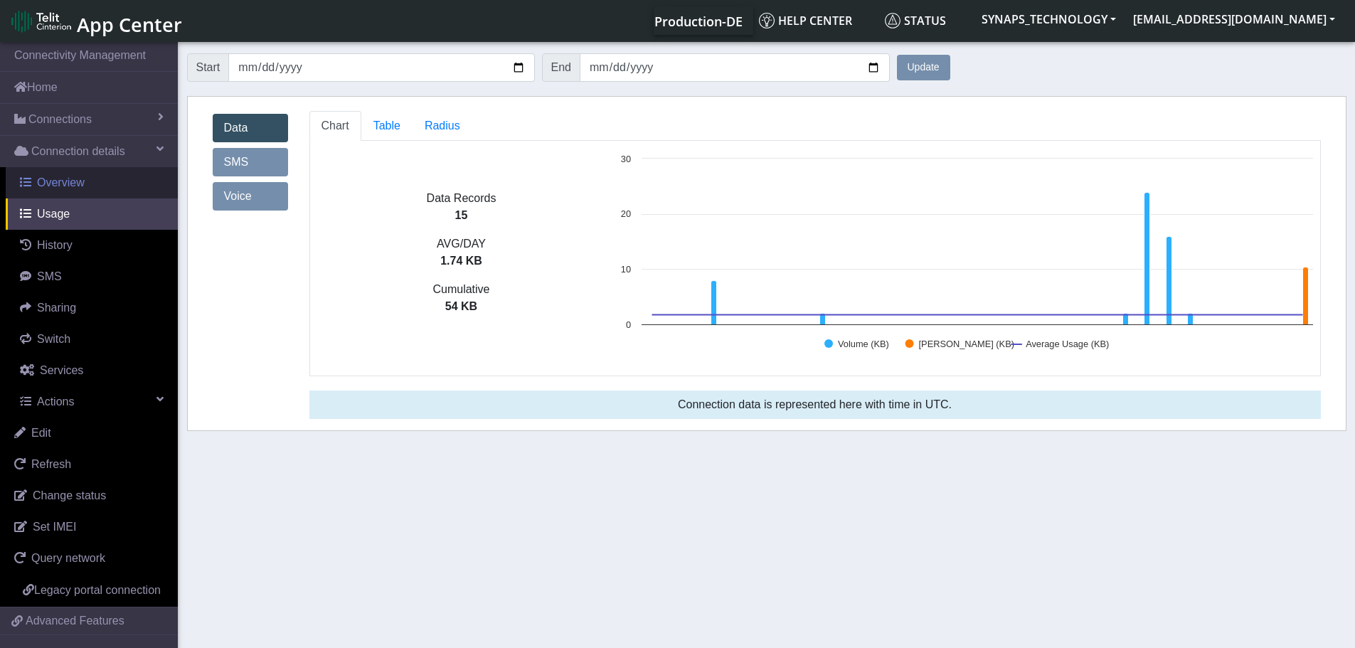
click at [56, 182] on span "Overview" at bounding box center [61, 182] width 48 height 12
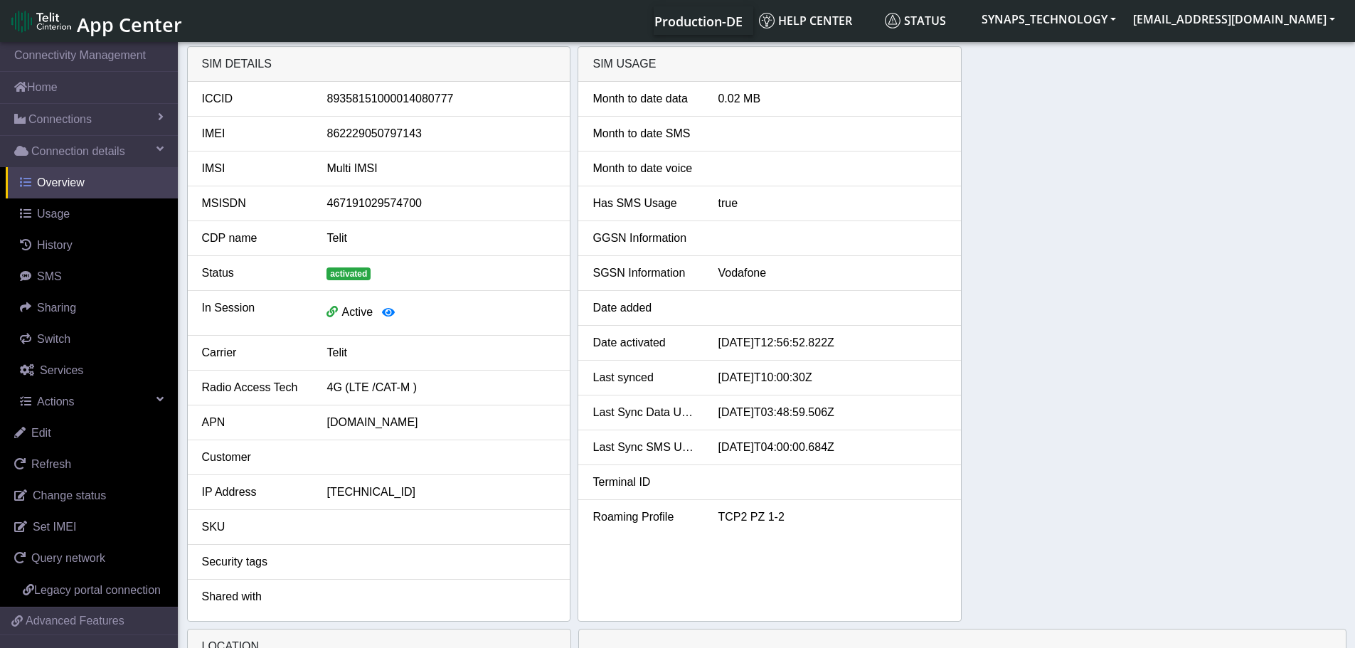
click at [56, 182] on span "Overview" at bounding box center [61, 182] width 48 height 12
click at [71, 398] on span "Actions" at bounding box center [55, 402] width 37 height 12
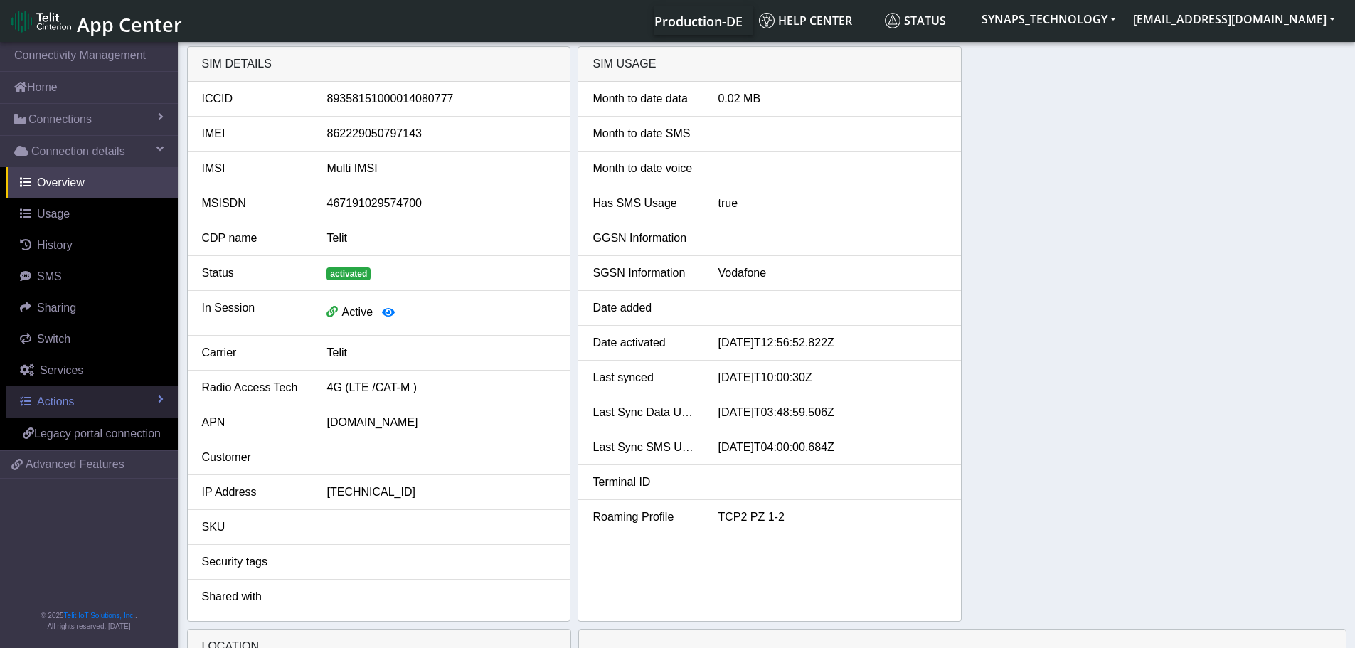
click at [78, 408] on link "Actions" at bounding box center [92, 401] width 172 height 31
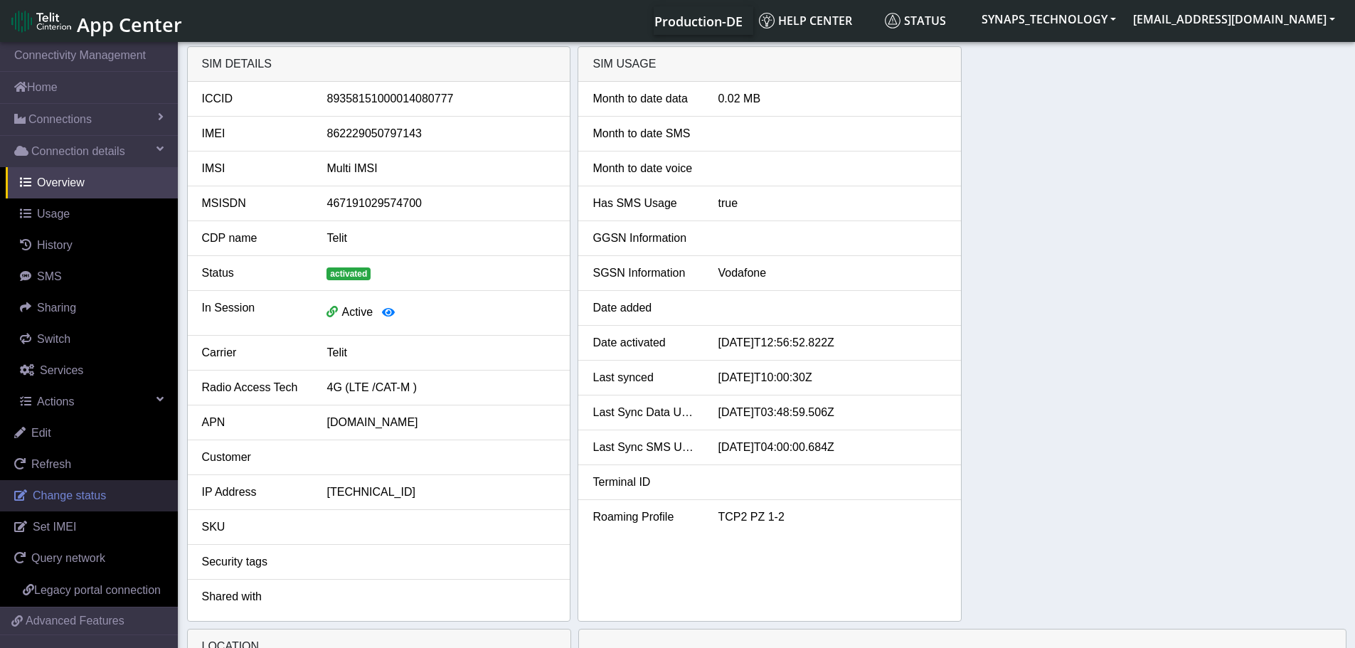
click at [77, 492] on span "Change status" at bounding box center [69, 495] width 73 height 12
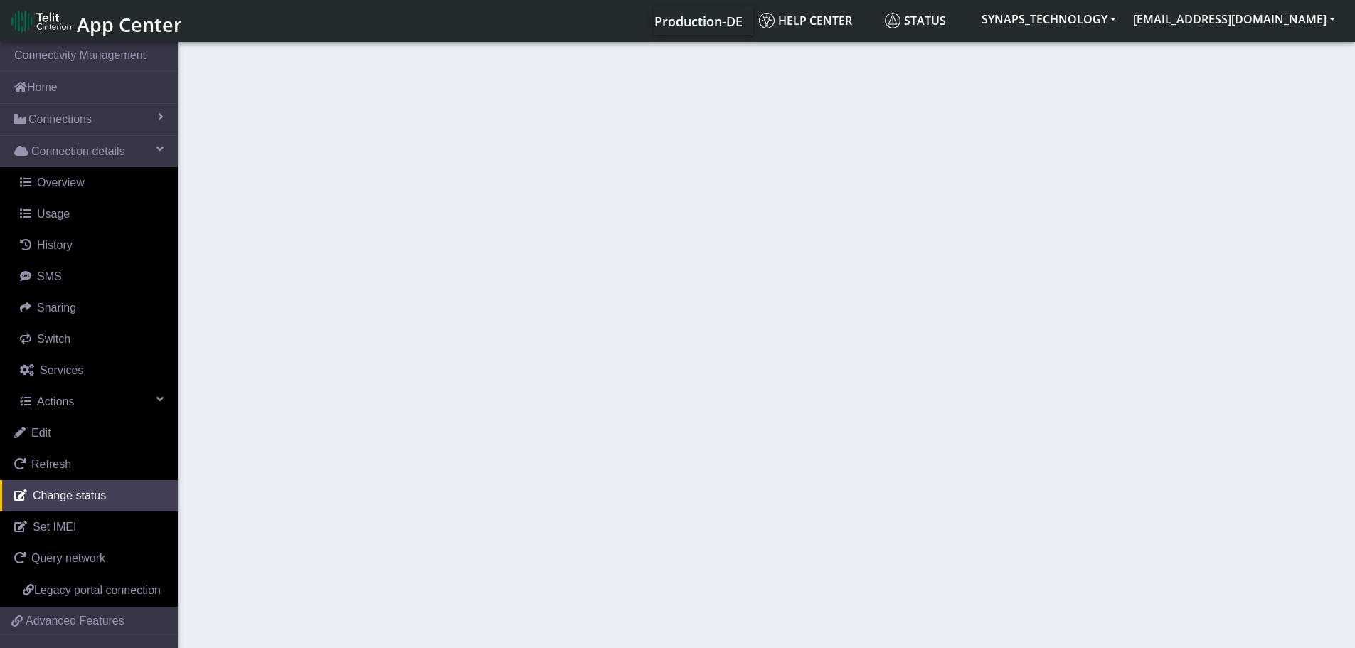
select select "deactivated"
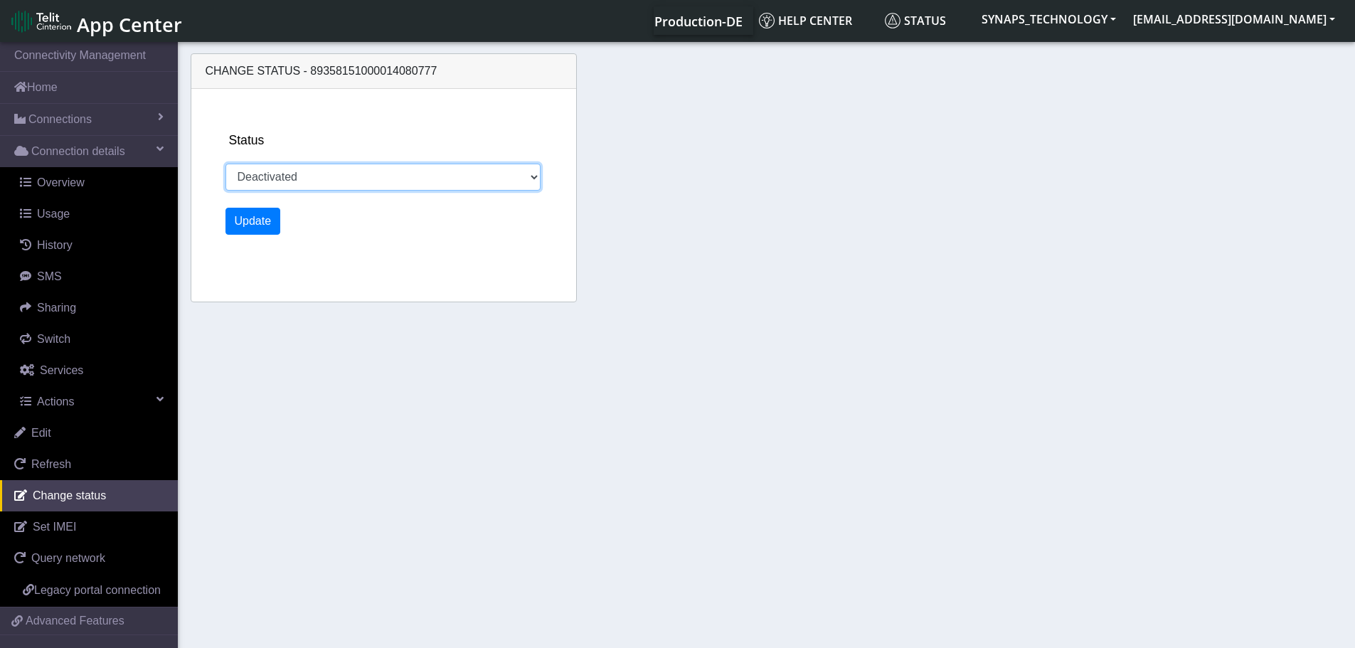
click at [452, 175] on select "Activated Deactivated" at bounding box center [384, 177] width 316 height 27
click at [450, 170] on select "Activated Deactivated" at bounding box center [384, 177] width 316 height 27
click at [326, 369] on section "Connectivity Management Home Connections List Map Connection details Overview U…" at bounding box center [677, 346] width 1355 height 614
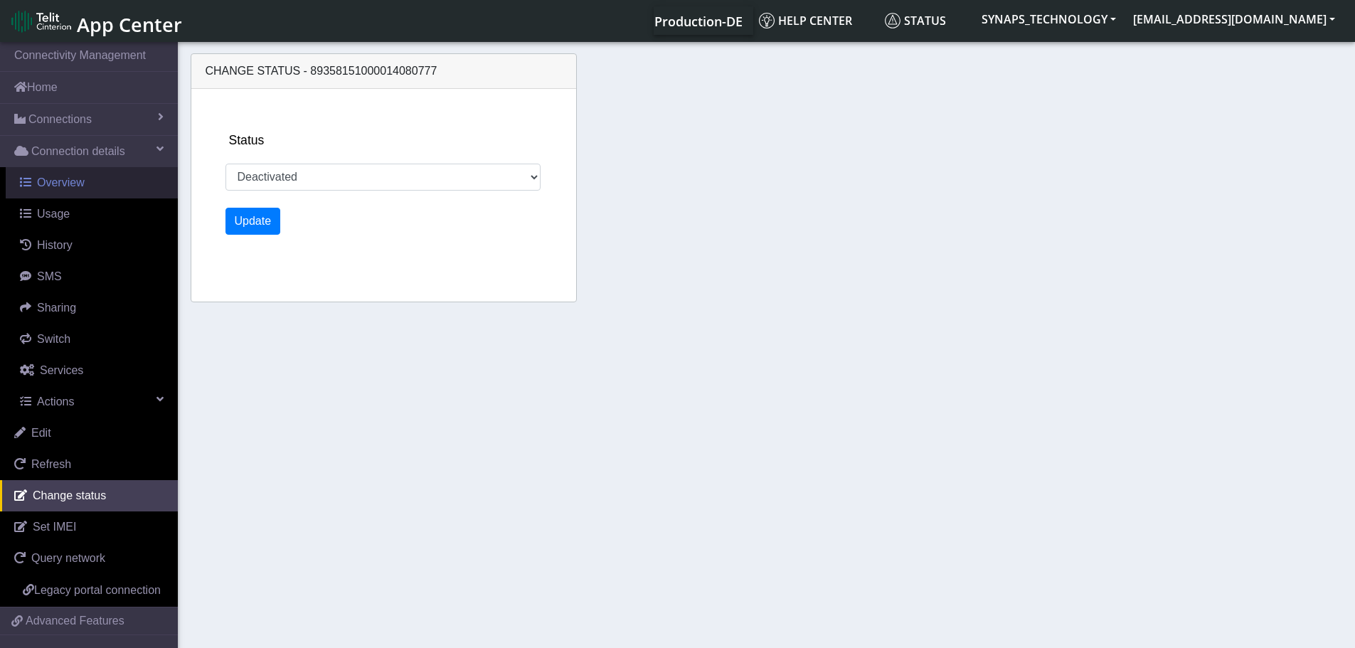
click at [84, 181] on link "Overview" at bounding box center [92, 182] width 172 height 31
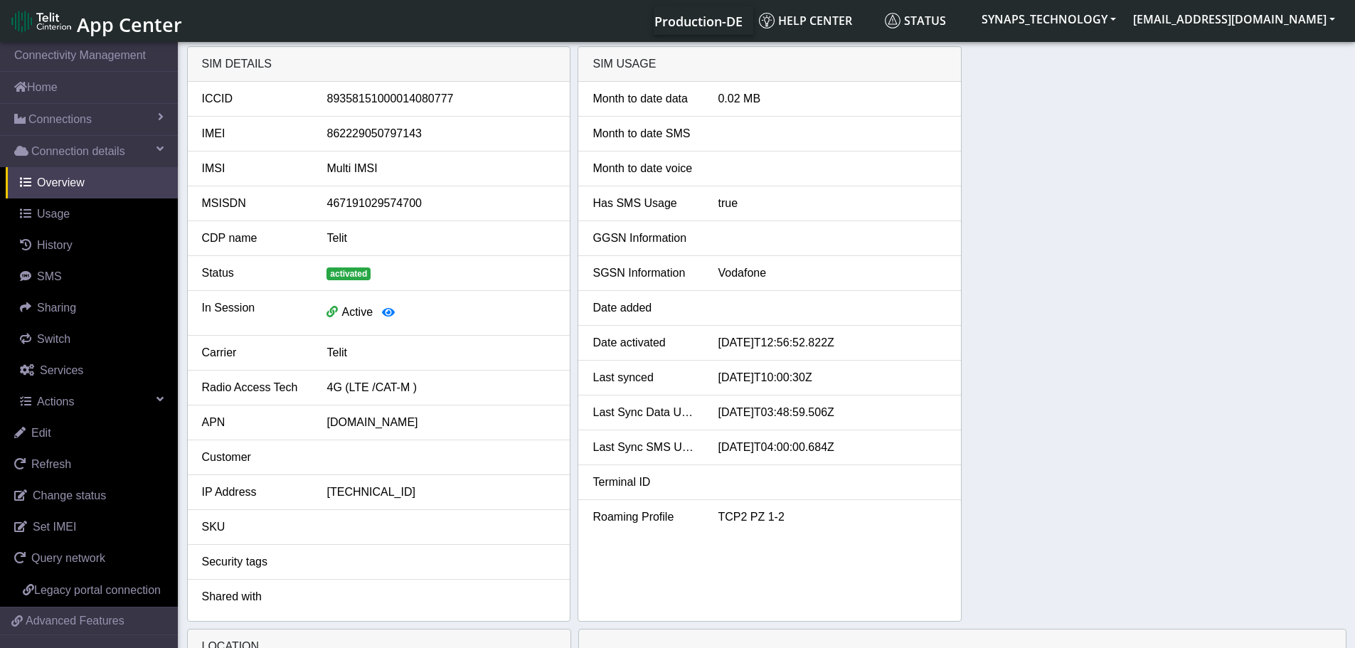
click at [1096, 347] on div "SIM details ICCID 89358151000014080777 IMEI 862229050797143 IMSI Multi IMSI MSI…" at bounding box center [767, 334] width 1160 height 576
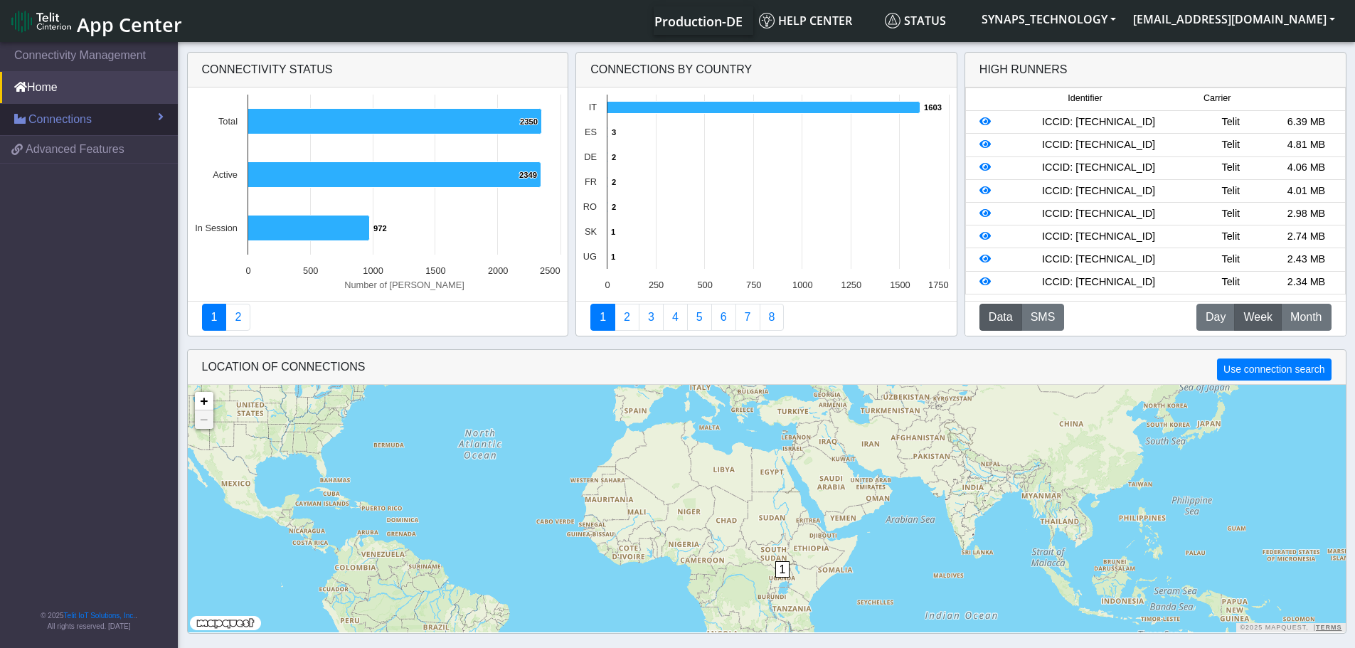
click at [93, 110] on link "Connections" at bounding box center [89, 119] width 178 height 31
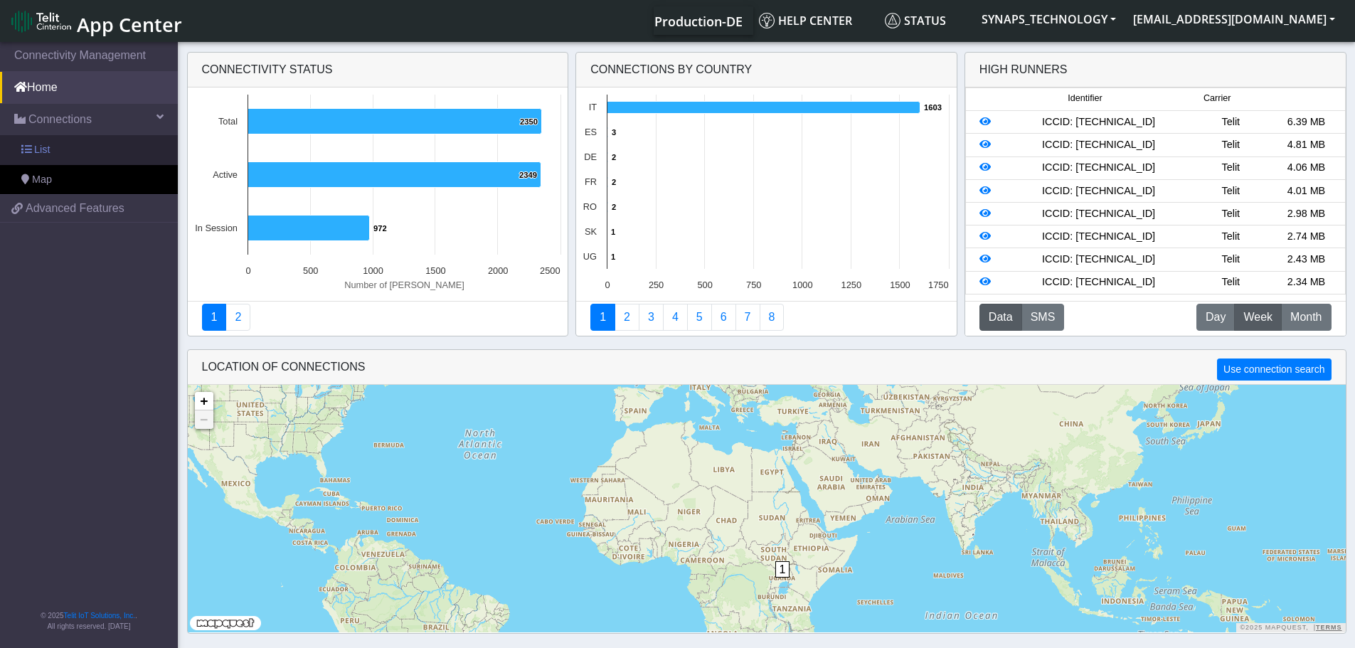
click at [93, 148] on link "List" at bounding box center [89, 150] width 178 height 30
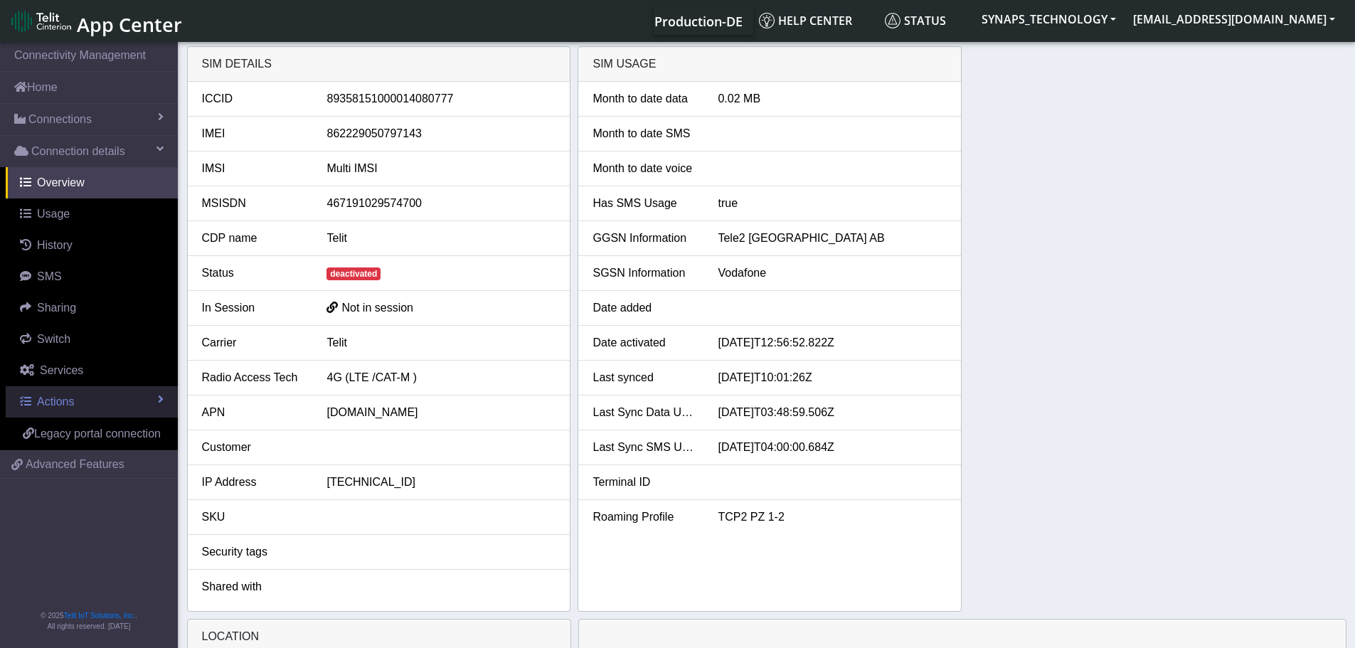
click at [80, 405] on link "Actions" at bounding box center [92, 401] width 172 height 31
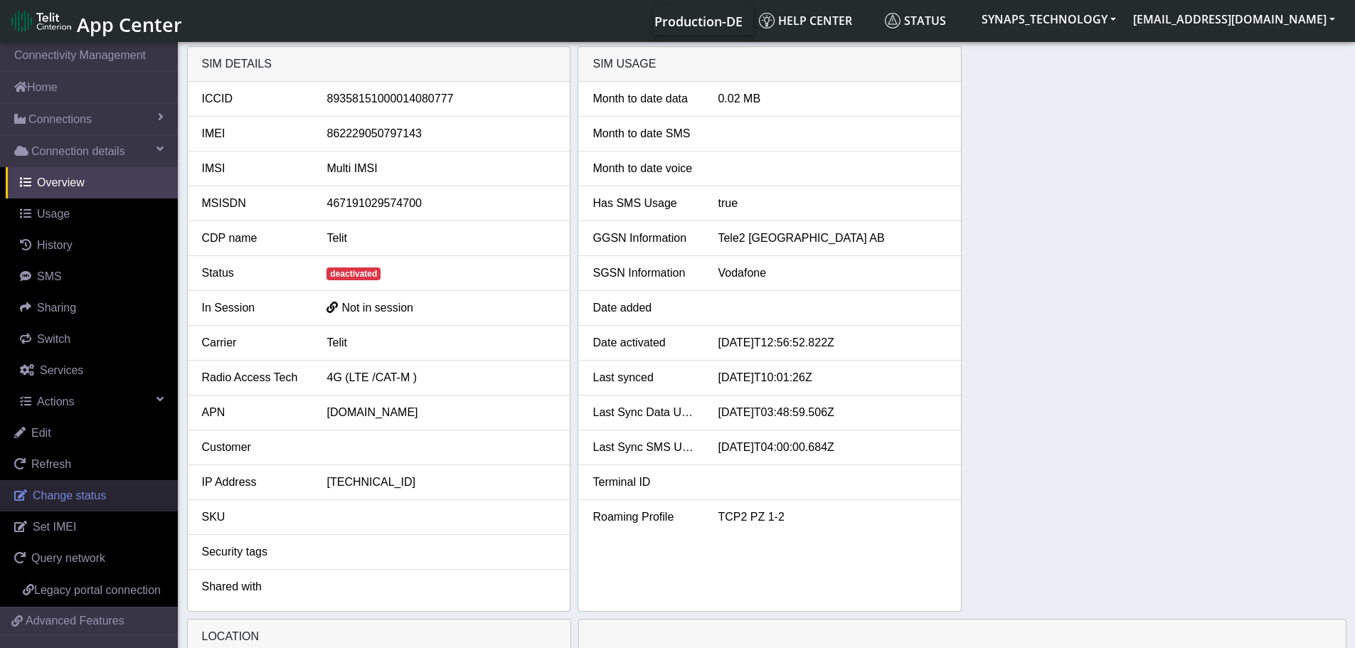
click at [69, 494] on span "Change status" at bounding box center [69, 495] width 73 height 12
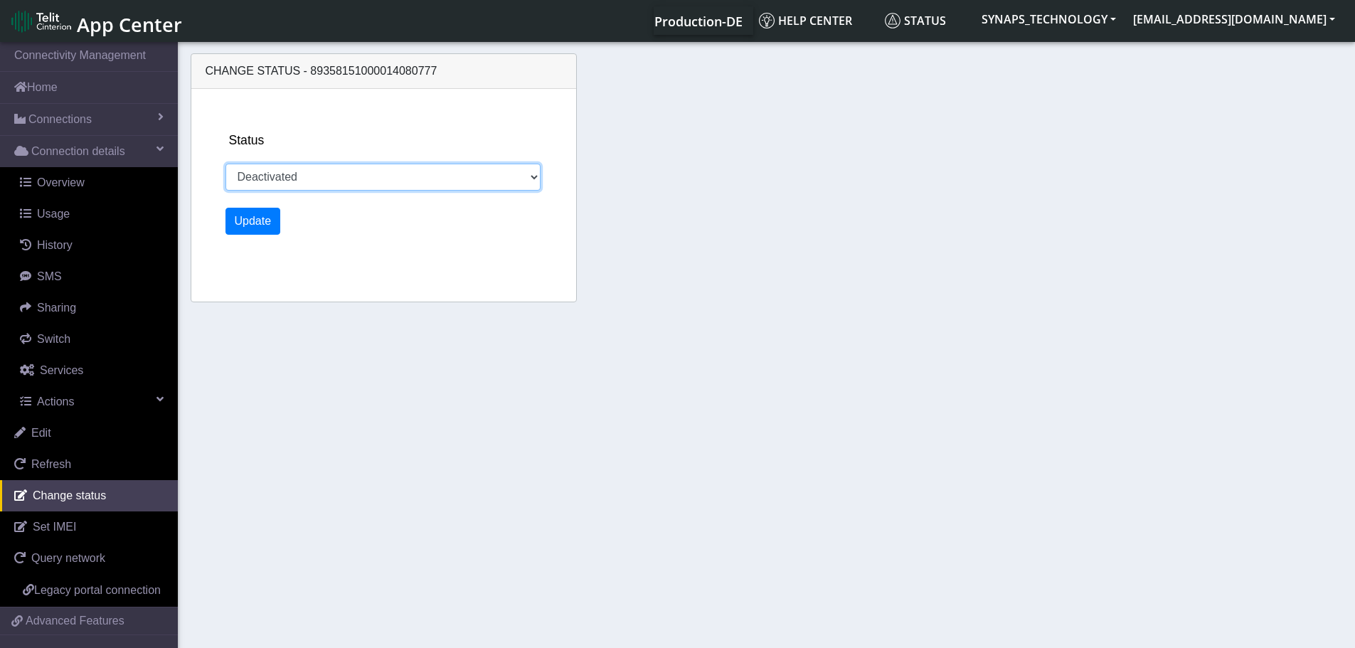
click at [371, 183] on select "Activated Deactivated" at bounding box center [384, 177] width 316 height 27
select select "activated"
click at [226, 164] on select "Activated Deactivated" at bounding box center [384, 177] width 316 height 27
click at [263, 220] on button "Update" at bounding box center [253, 221] width 55 height 27
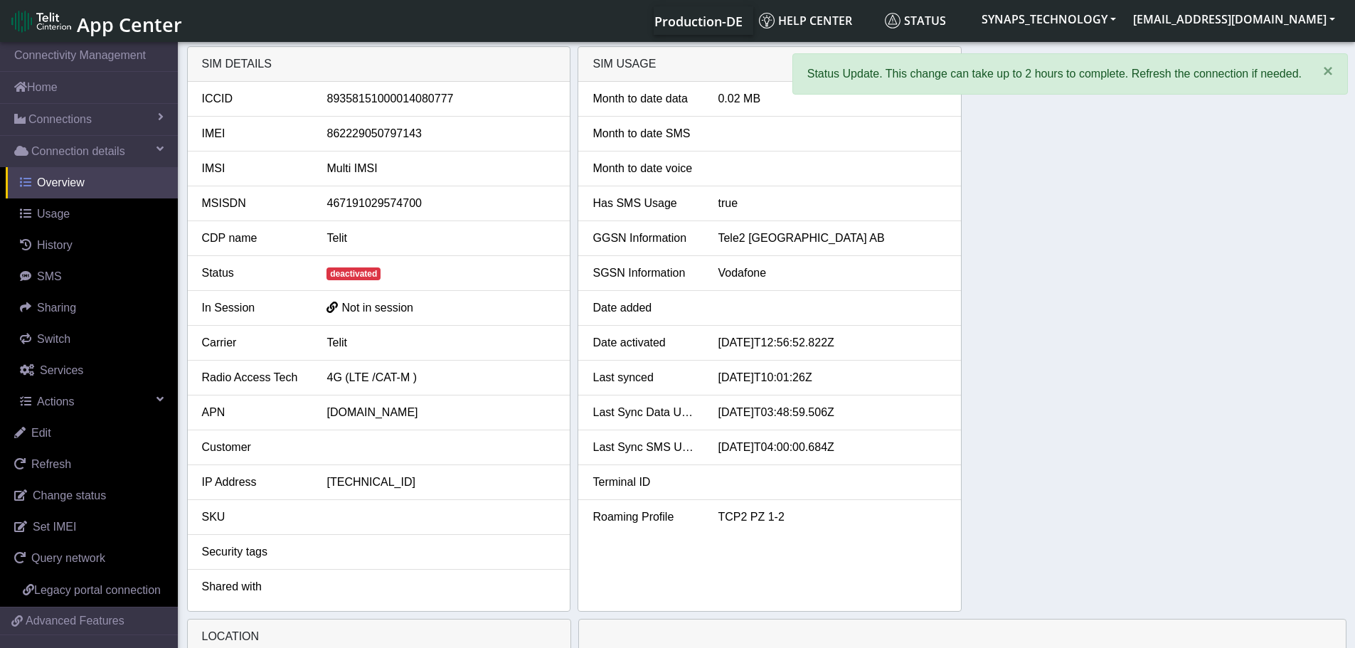
click at [78, 181] on span "Overview" at bounding box center [61, 182] width 48 height 12
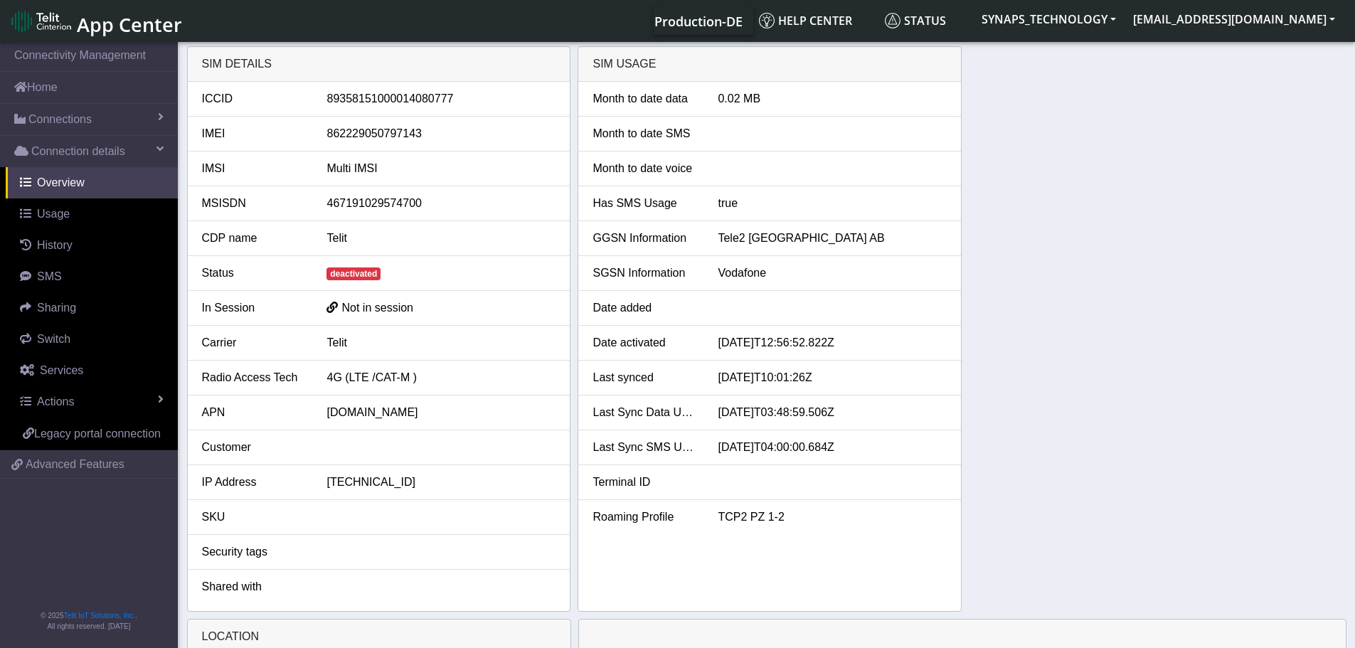
click at [1022, 196] on div "SIM details ICCID [TECHNICAL_ID] IMEI [TECHNICAL_ID] IMSI Multi IMSI MSISDN 467…" at bounding box center [767, 329] width 1160 height 566
